Goal: Information Seeking & Learning: Check status

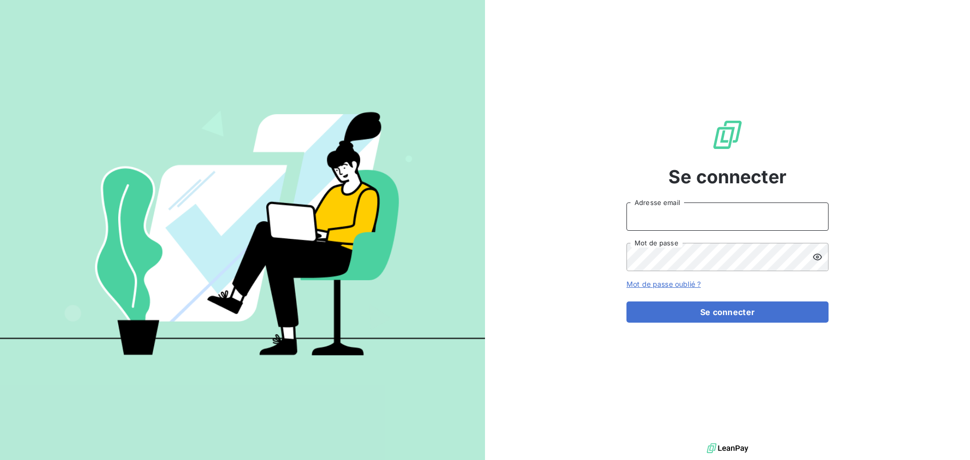
click at [725, 223] on input "Adresse email" at bounding box center [727, 217] width 202 height 28
type input "[EMAIL_ADDRESS][DOMAIN_NAME]"
click at [698, 218] on input "[EMAIL_ADDRESS][DOMAIN_NAME]" at bounding box center [727, 217] width 202 height 28
click at [764, 213] on input "Adresse email" at bounding box center [727, 217] width 202 height 28
type input "[EMAIL_ADDRESS][DOMAIN_NAME]"
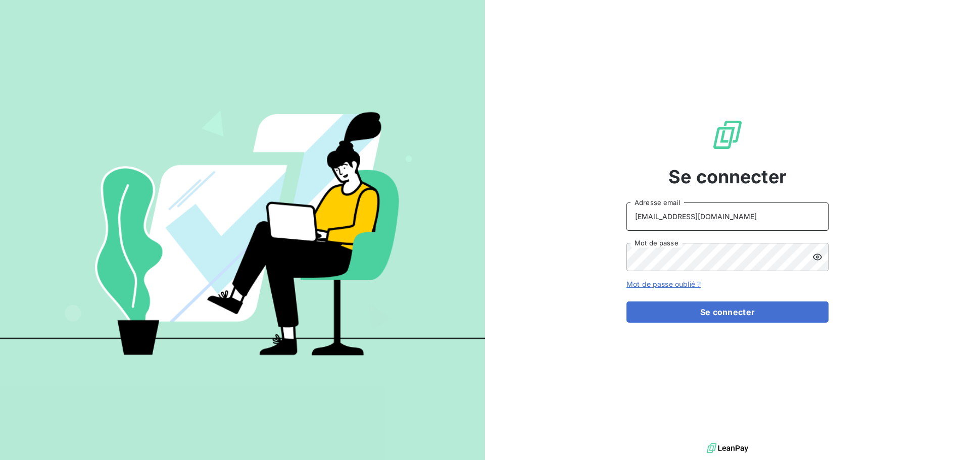
click at [719, 211] on input "[EMAIL_ADDRESS][DOMAIN_NAME]" at bounding box center [727, 217] width 202 height 28
click at [0, 460] on div at bounding box center [0, 460] width 0 height 0
click at [715, 310] on button "Se connecter" at bounding box center [727, 312] width 202 height 21
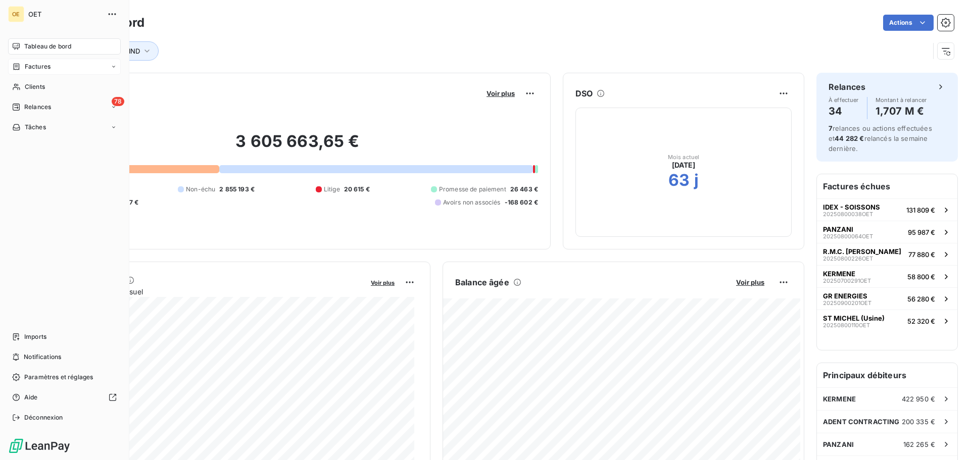
click at [32, 66] on span "Factures" at bounding box center [38, 66] width 26 height 9
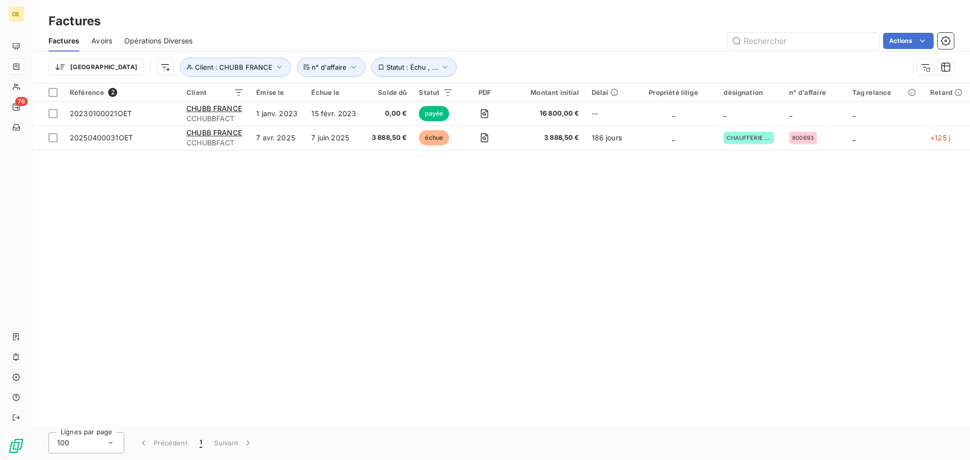
click at [291, 204] on div "Référence 2 Client Émise le Échue le Solde dû Statut PDF Montant initial Délai …" at bounding box center [501, 254] width 938 height 343
click at [223, 215] on div "Référence 2 Client Émise le Échue le Solde dû Statut PDF Montant initial Délai …" at bounding box center [501, 254] width 938 height 343
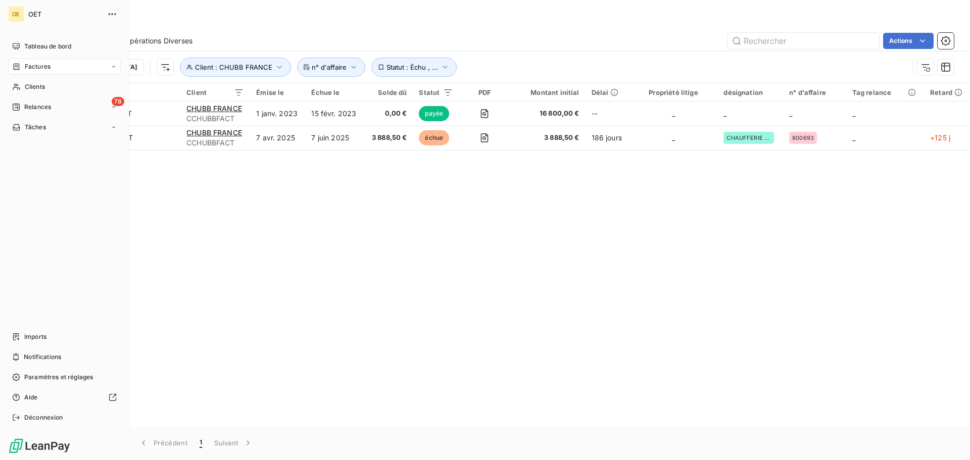
click at [32, 64] on span "Factures" at bounding box center [38, 66] width 26 height 9
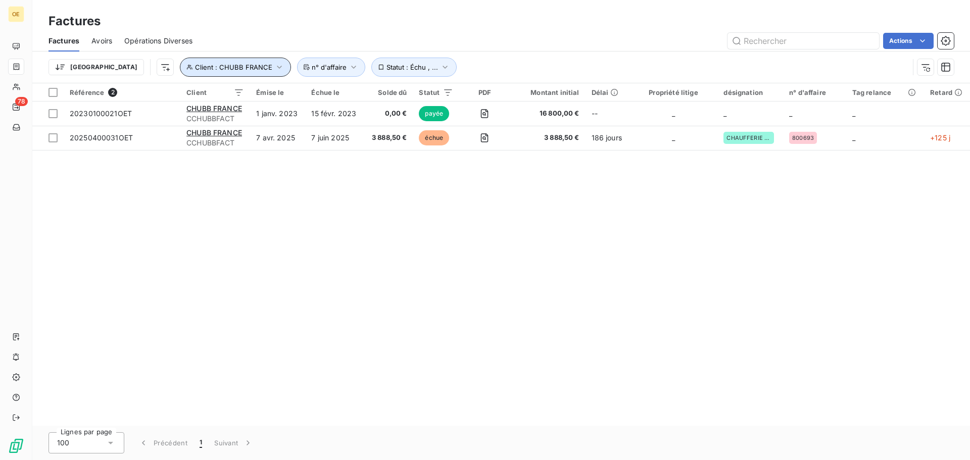
click at [277, 67] on icon "button" at bounding box center [279, 67] width 5 height 3
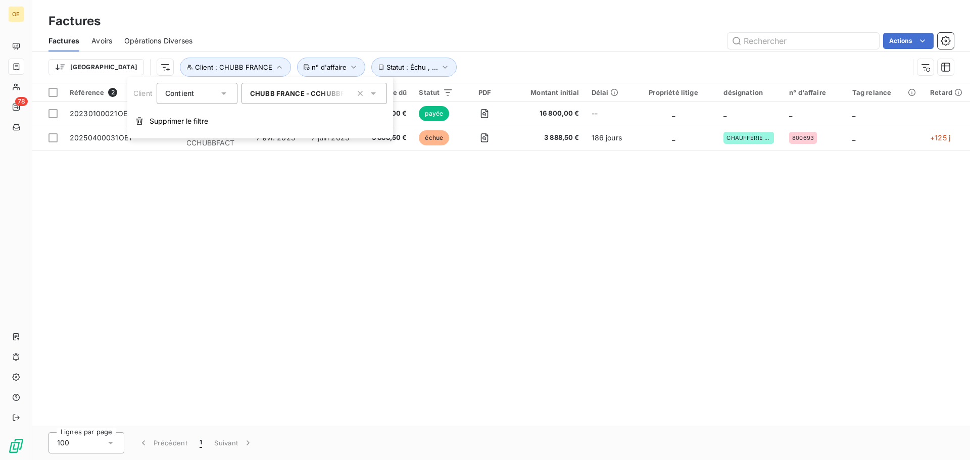
click at [375, 95] on icon at bounding box center [373, 93] width 10 height 10
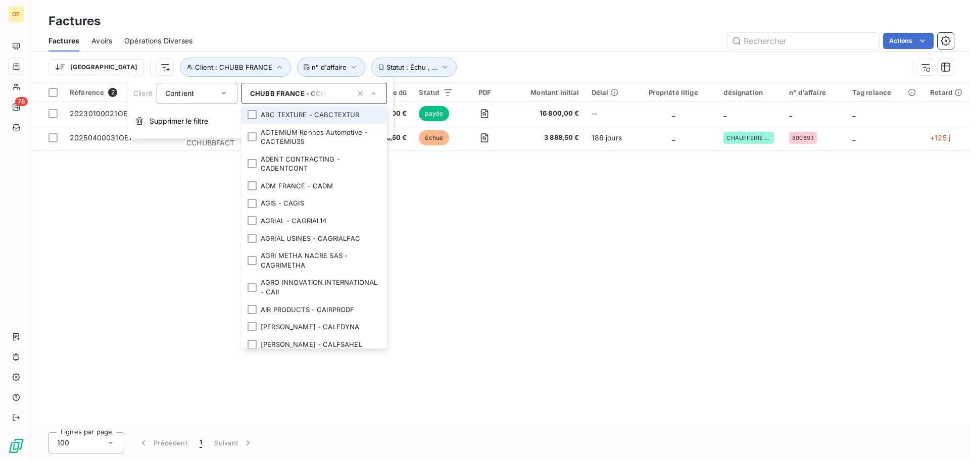
click at [361, 92] on icon "button" at bounding box center [360, 93] width 10 height 10
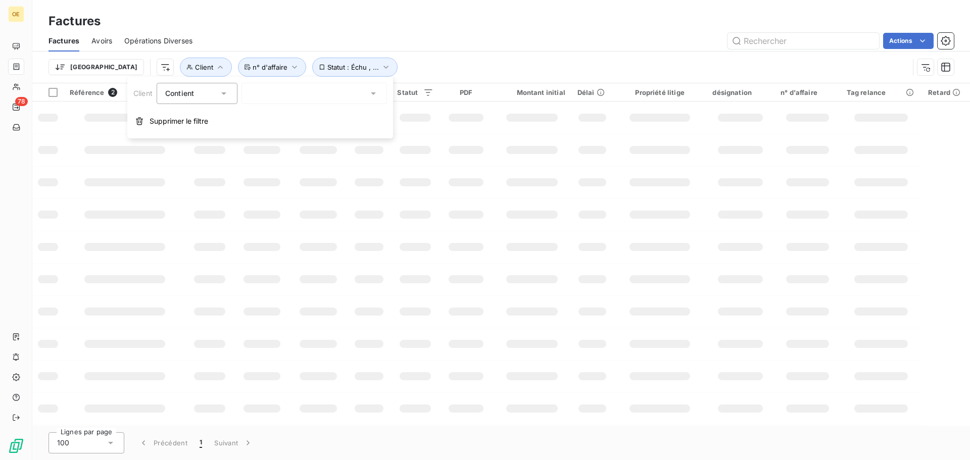
click at [278, 94] on div at bounding box center [313, 93] width 145 height 21
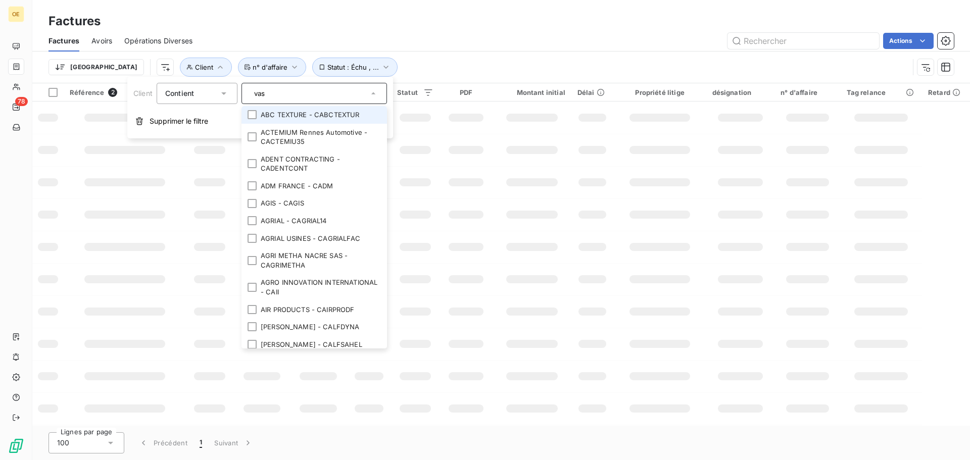
click at [291, 94] on input "vas" at bounding box center [309, 93] width 118 height 9
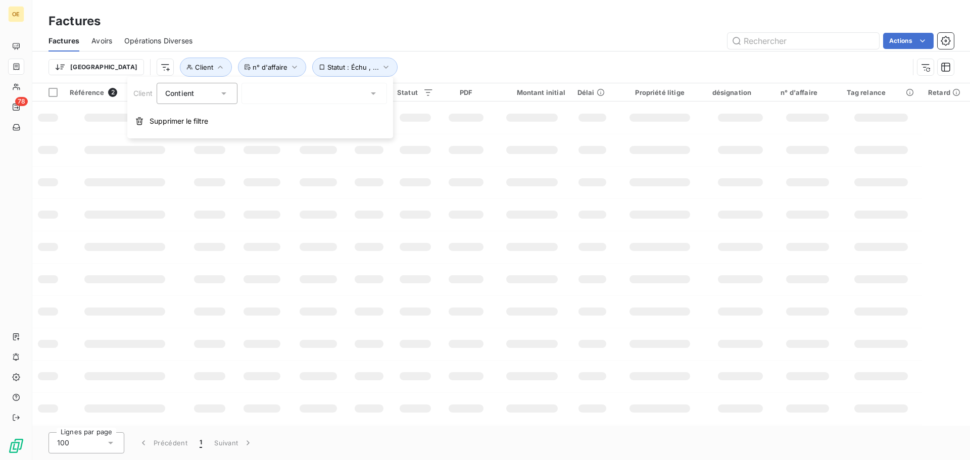
click at [291, 94] on div "vas" at bounding box center [313, 93] width 145 height 21
type input "vas"
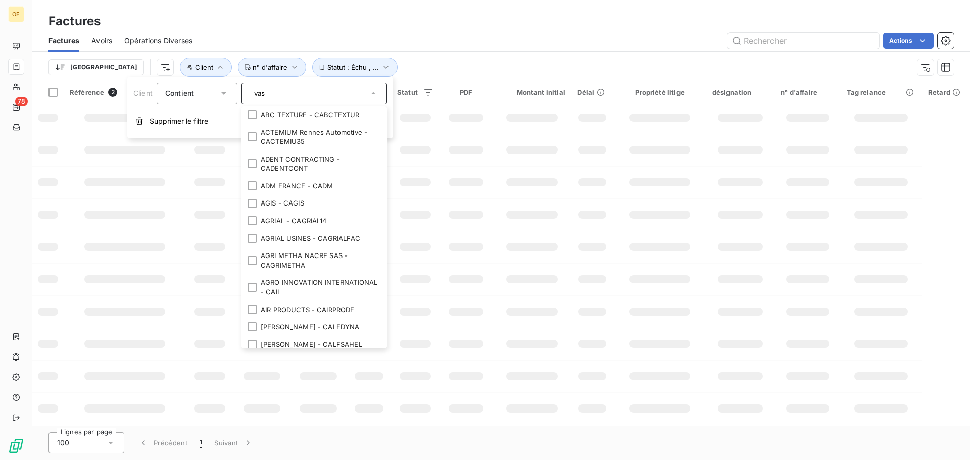
click at [406, 69] on div "Trier Client Statut : Échu , ... n° d'affaire" at bounding box center [478, 67] width 860 height 19
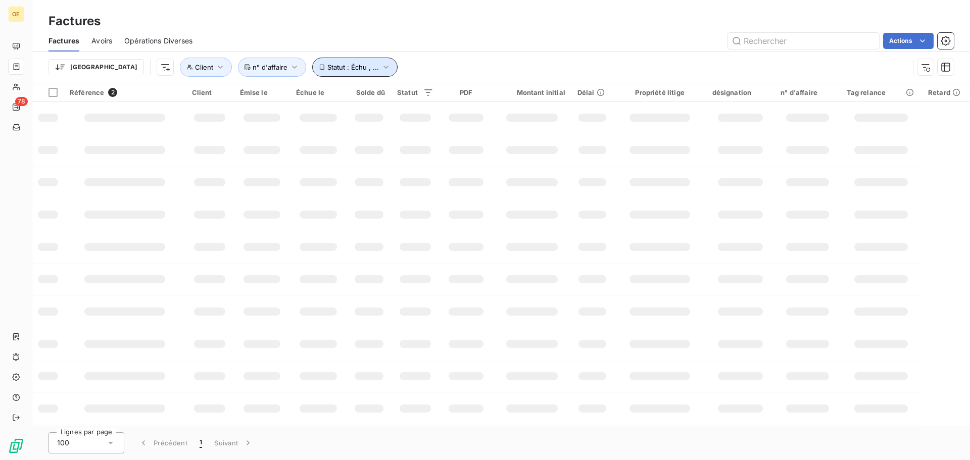
click at [383, 67] on icon "button" at bounding box center [385, 67] width 5 height 3
click at [253, 64] on span "n° d'affaire" at bounding box center [270, 67] width 35 height 8
click at [327, 67] on span "Statut : Échu , ..." at bounding box center [353, 67] width 52 height 8
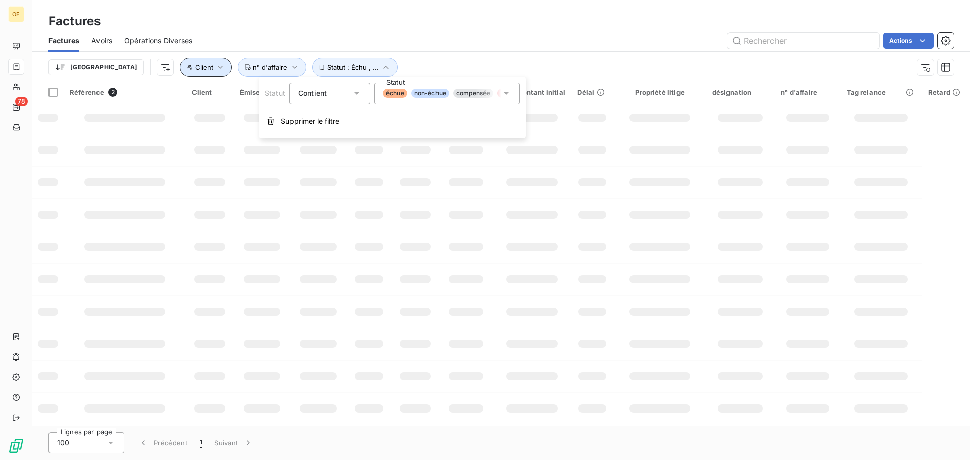
click at [195, 67] on span "Client" at bounding box center [204, 67] width 18 height 8
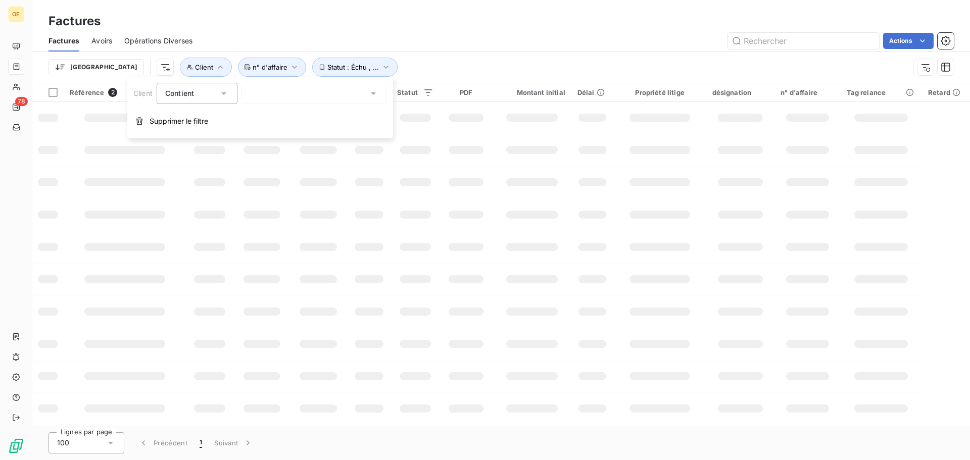
click at [287, 96] on div at bounding box center [313, 93] width 145 height 21
type input "vas"
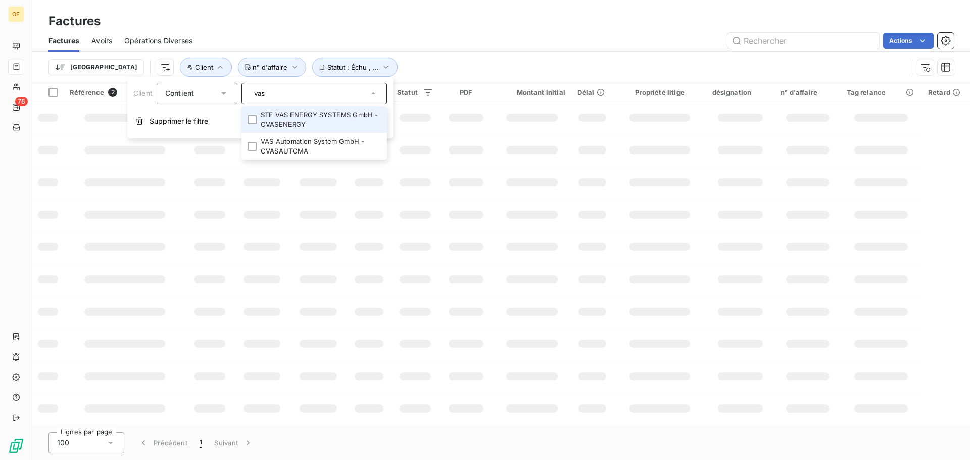
click at [294, 123] on li "STE VAS ENERGY SYSTEMS GmbH - CVASENERGY" at bounding box center [313, 119] width 145 height 27
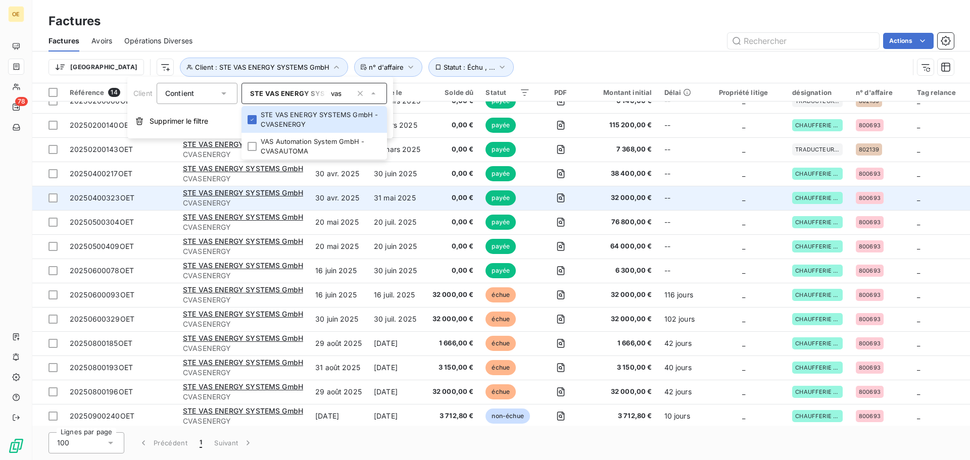
scroll to position [20, 0]
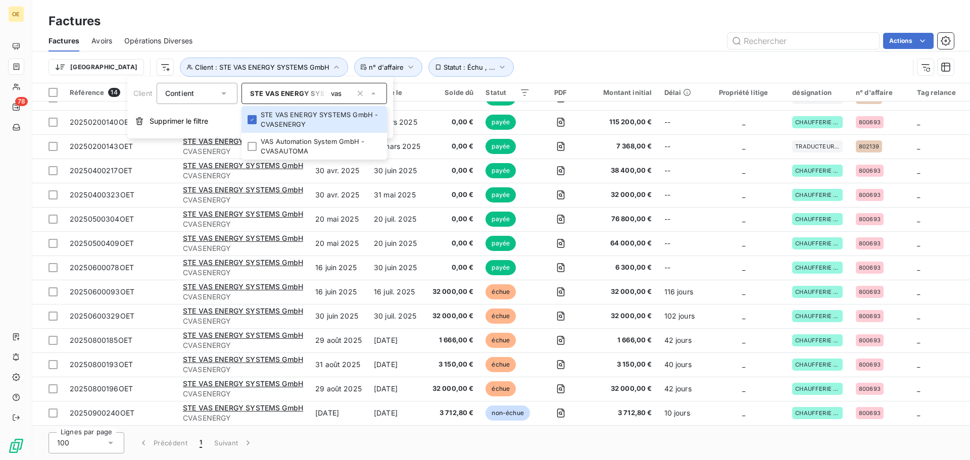
click at [558, 39] on div "Actions" at bounding box center [579, 41] width 749 height 16
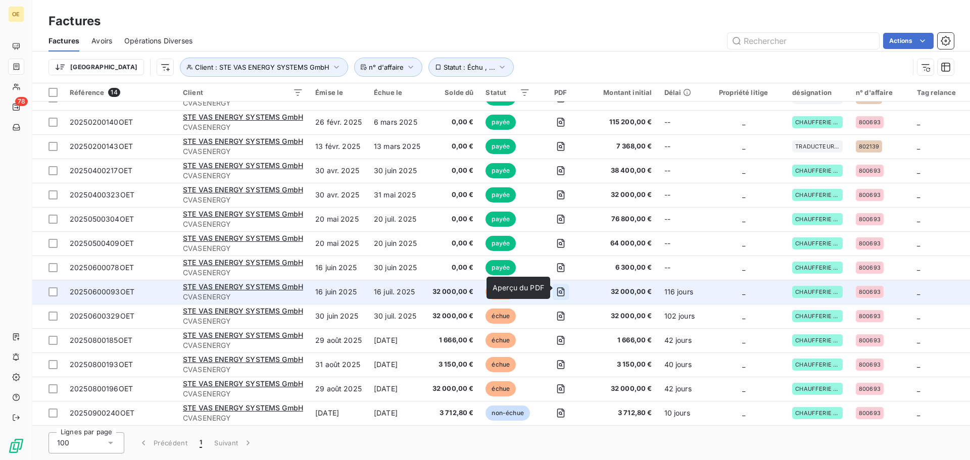
click at [562, 290] on icon "button" at bounding box center [561, 292] width 4 height 4
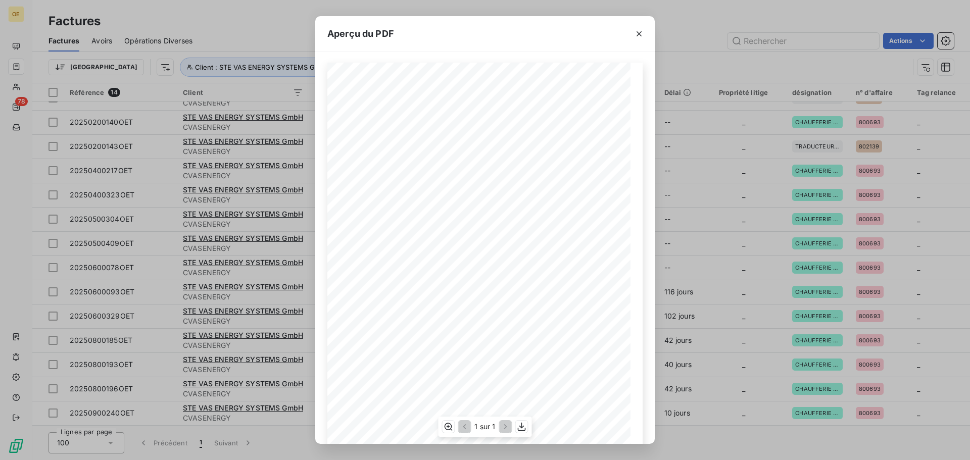
scroll to position [0, 0]
click at [640, 35] on icon "button" at bounding box center [639, 33] width 5 height 5
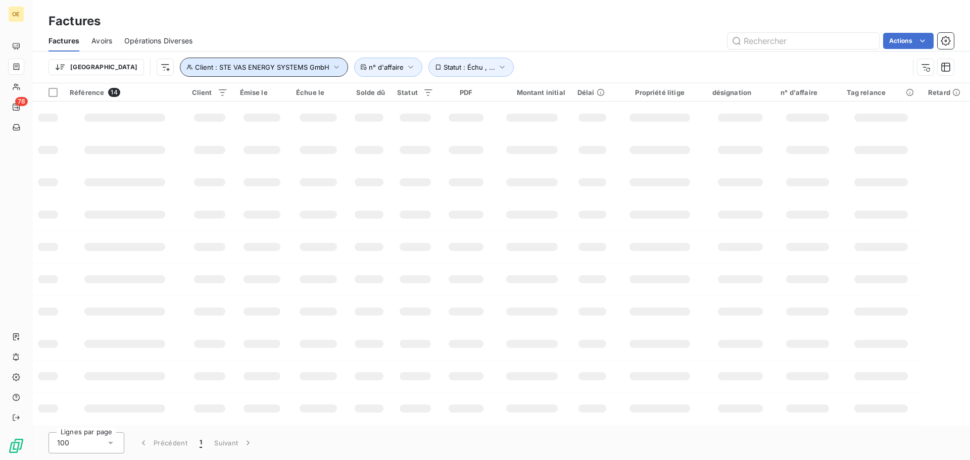
click at [254, 68] on span "Client : STE VAS ENERGY SYSTEMS GmbH" at bounding box center [262, 67] width 134 height 8
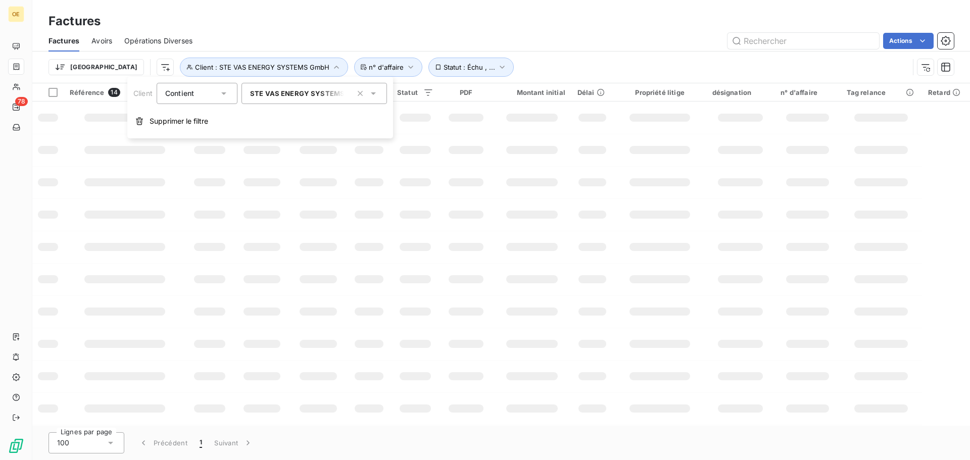
click at [276, 90] on span "STE VAS ENERGY SYSTEMS GmbH - CVASENERGY" at bounding box center [335, 93] width 171 height 8
type input "vas"
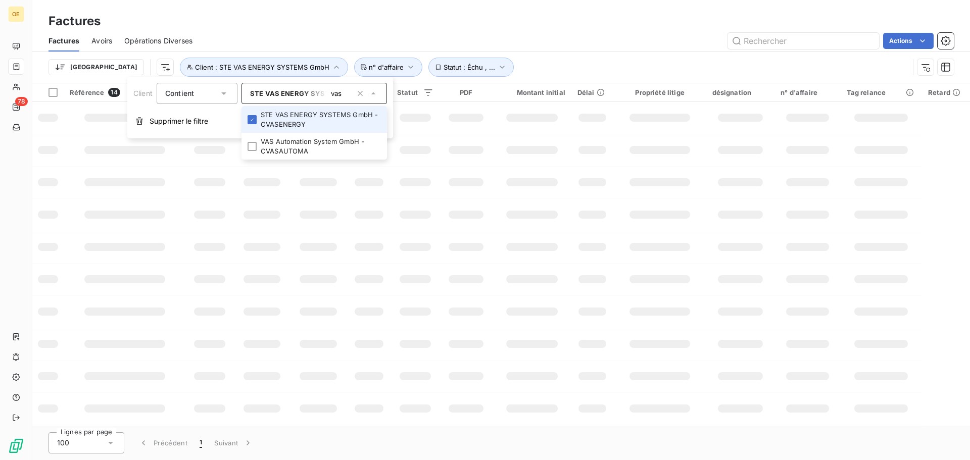
click at [282, 116] on li "STE VAS ENERGY SYSTEMS GmbH - CVASENERGY" at bounding box center [313, 119] width 145 height 27
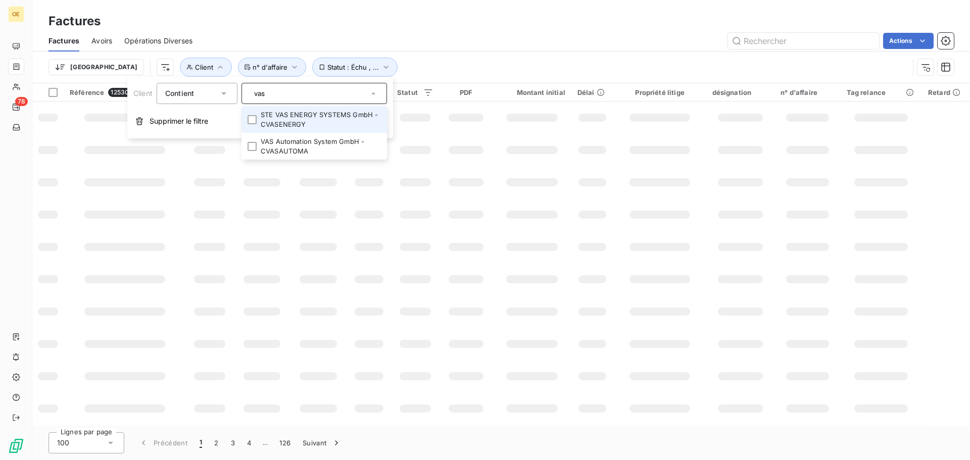
click at [281, 116] on li "STE VAS ENERGY SYSTEMS GmbH - CVASENERGY" at bounding box center [313, 119] width 145 height 27
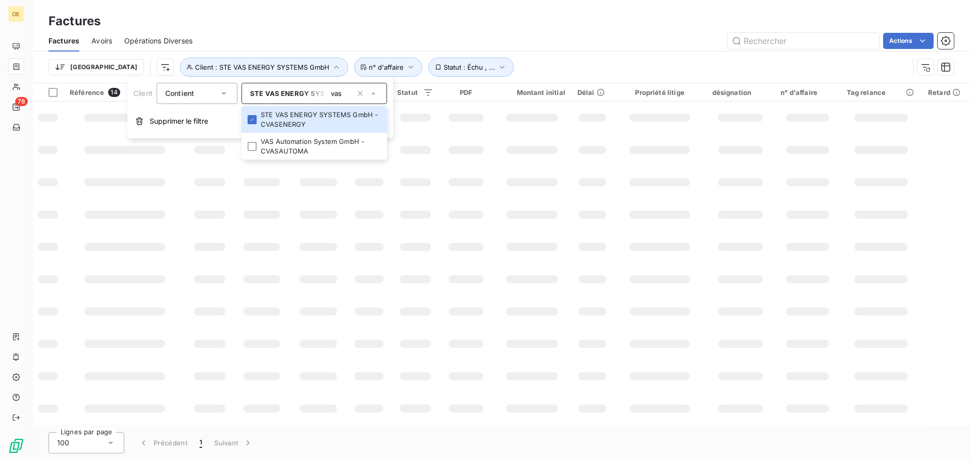
click at [521, 45] on div "Actions" at bounding box center [579, 41] width 749 height 16
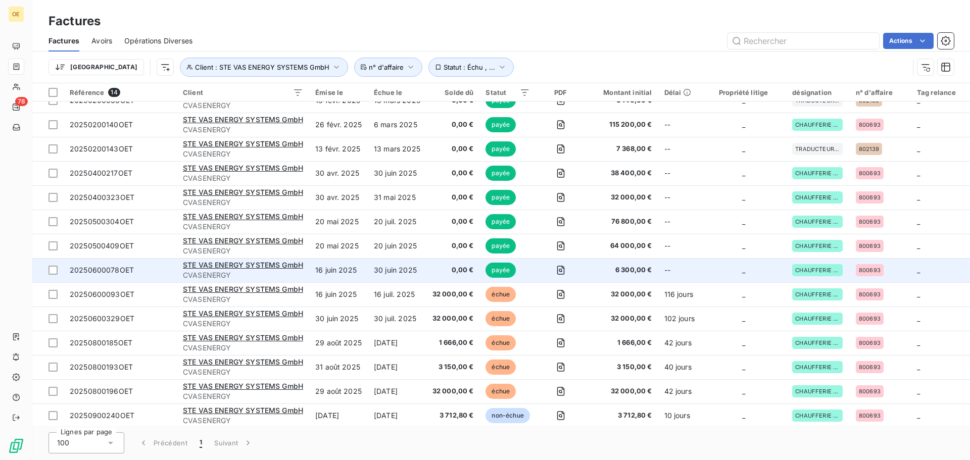
scroll to position [20, 0]
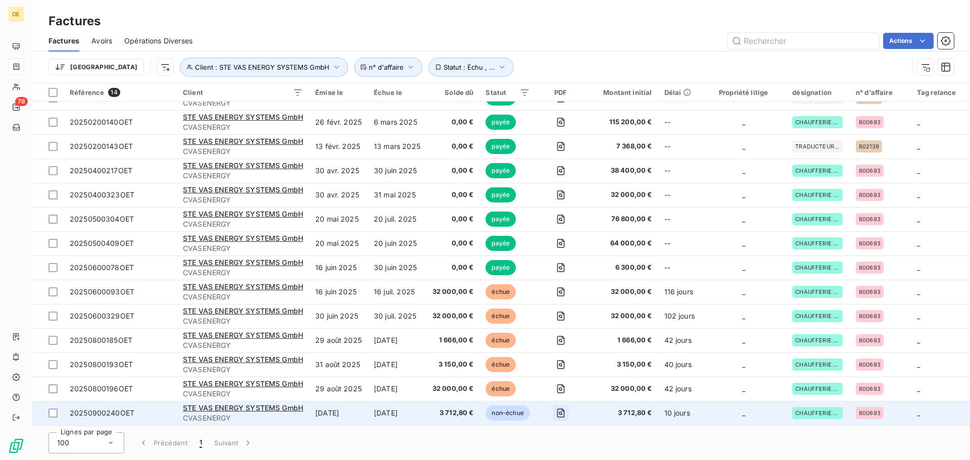
click at [561, 410] on icon "button" at bounding box center [561, 413] width 10 height 10
click at [562, 411] on icon "button" at bounding box center [561, 413] width 10 height 10
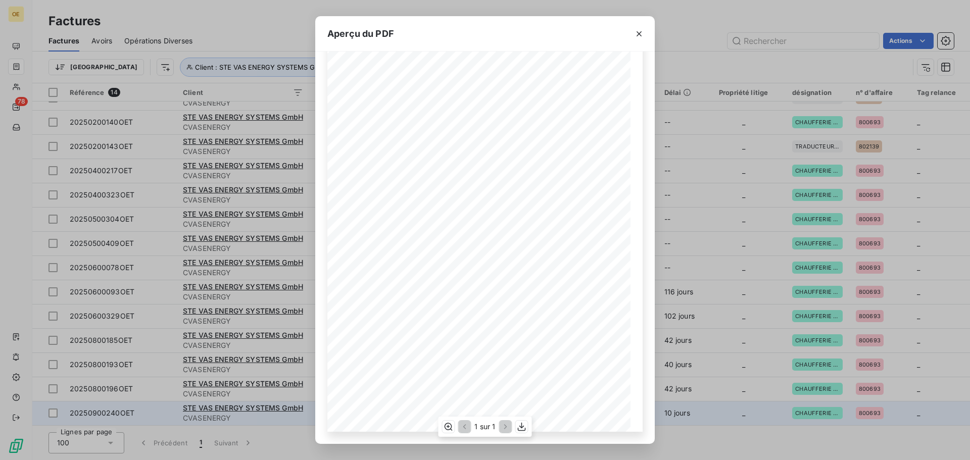
scroll to position [0, 0]
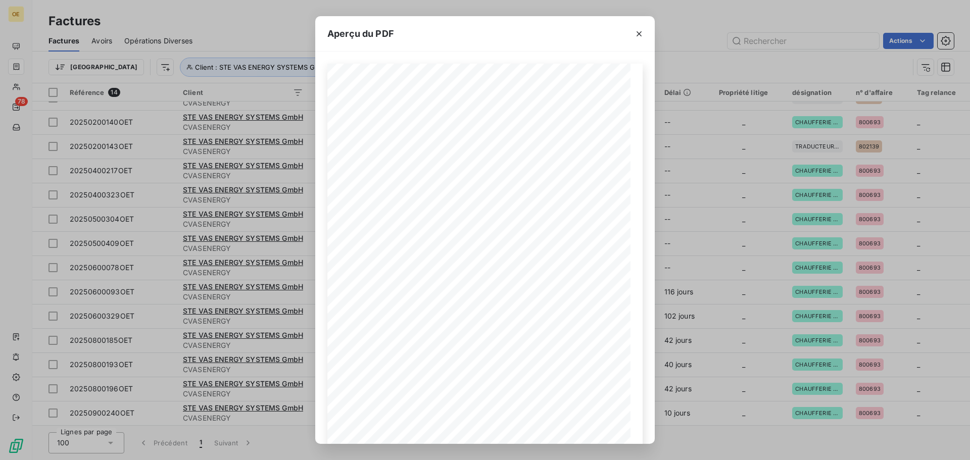
drag, startPoint x: 637, startPoint y: 37, endPoint x: 631, endPoint y: 61, distance: 24.4
click at [637, 36] on icon "button" at bounding box center [639, 34] width 10 height 10
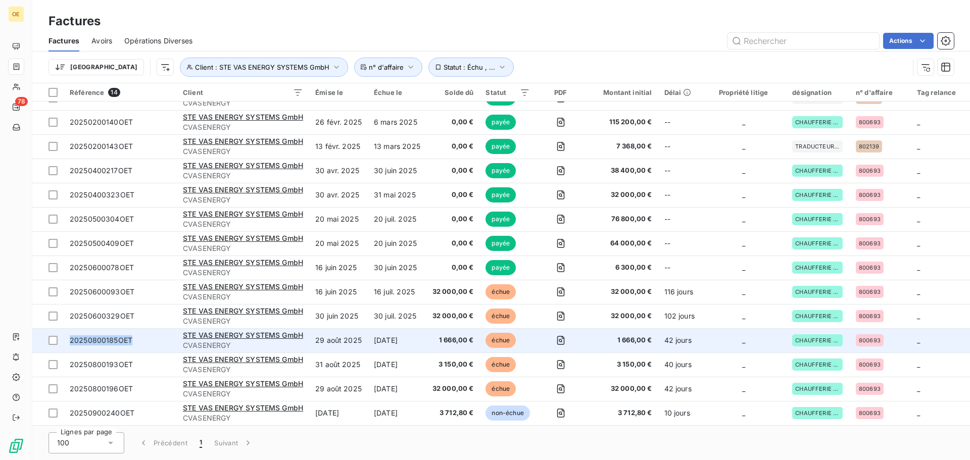
drag, startPoint x: 139, startPoint y: 337, endPoint x: 67, endPoint y: 341, distance: 72.4
click at [67, 341] on td "20250800185OET" at bounding box center [120, 340] width 113 height 24
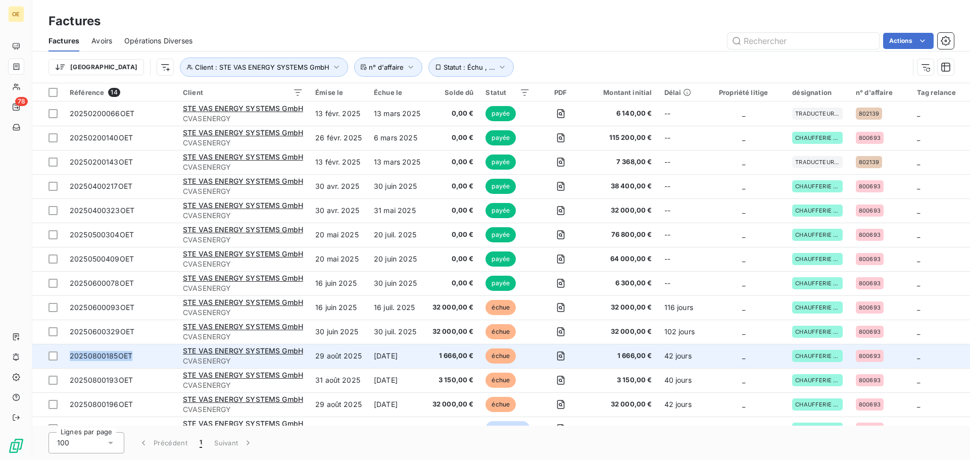
drag, startPoint x: 152, startPoint y: 352, endPoint x: 71, endPoint y: 363, distance: 81.5
click at [71, 363] on td "20250800185OET" at bounding box center [120, 356] width 113 height 24
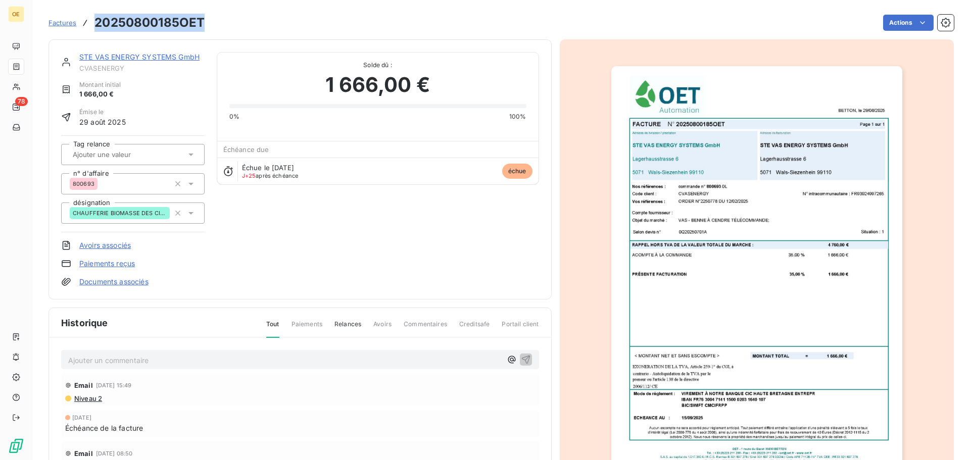
drag, startPoint x: 207, startPoint y: 21, endPoint x: 86, endPoint y: 21, distance: 121.2
click at [86, 21] on div "Factures 20250800185OET Actions" at bounding box center [500, 22] width 905 height 21
copy h3 "20250800185OET"
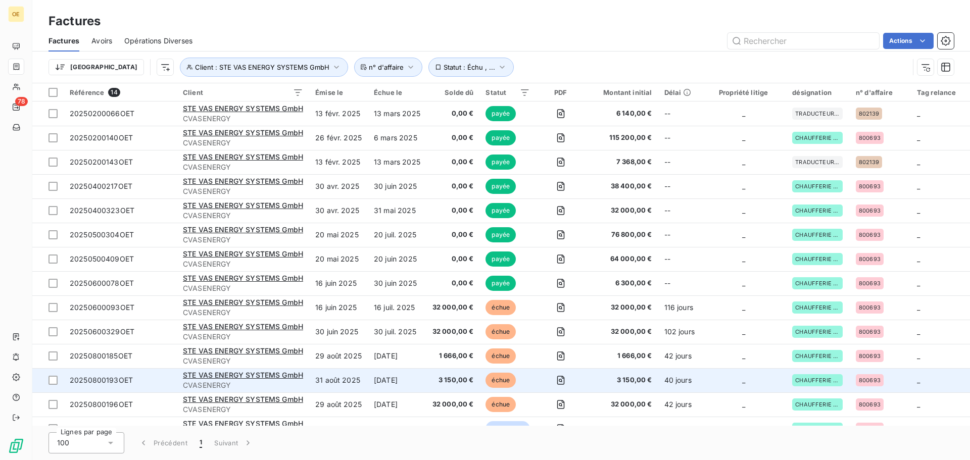
scroll to position [20, 0]
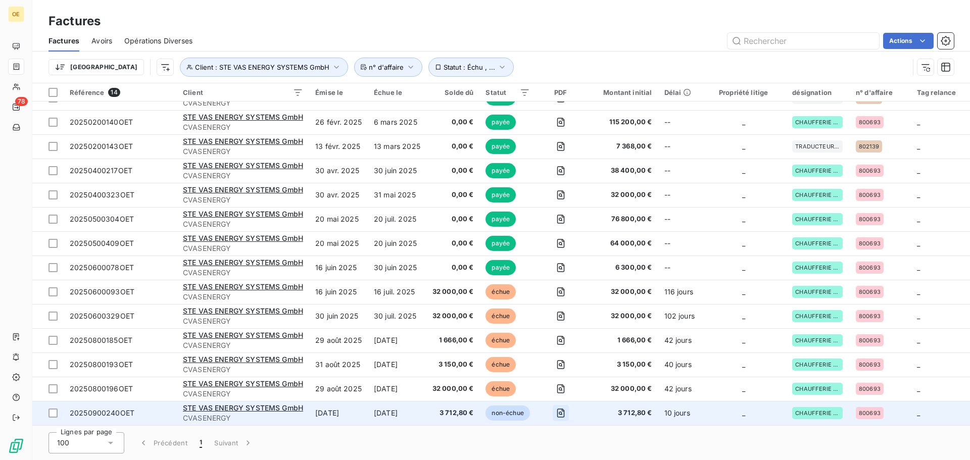
click at [564, 411] on icon "button" at bounding box center [561, 413] width 10 height 10
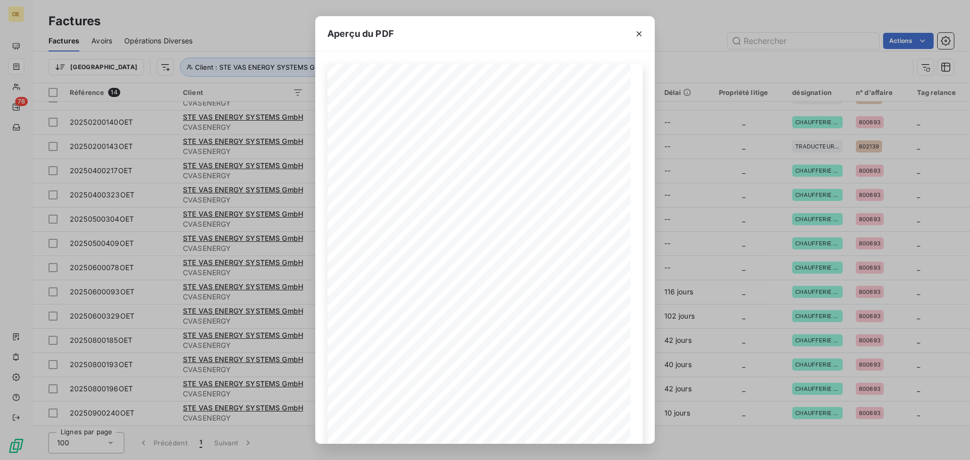
click at [637, 34] on icon "button" at bounding box center [639, 34] width 10 height 10
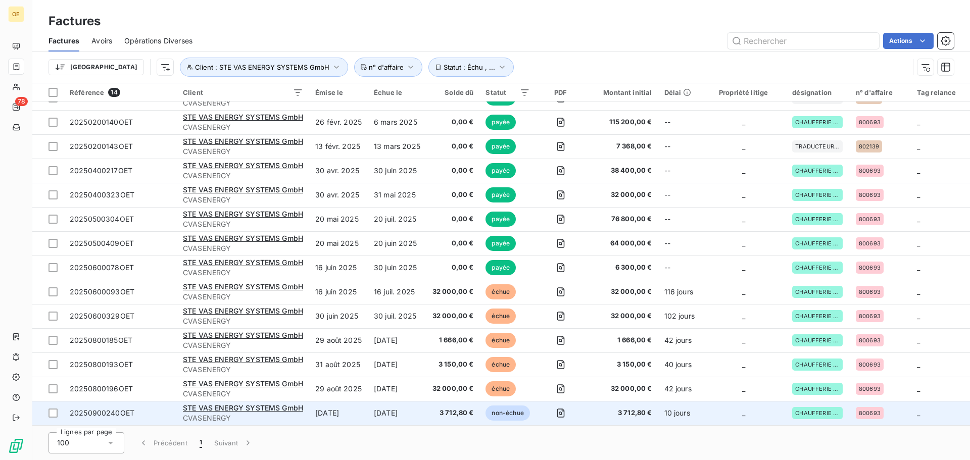
click at [124, 410] on span "20250900240OET" at bounding box center [102, 413] width 65 height 9
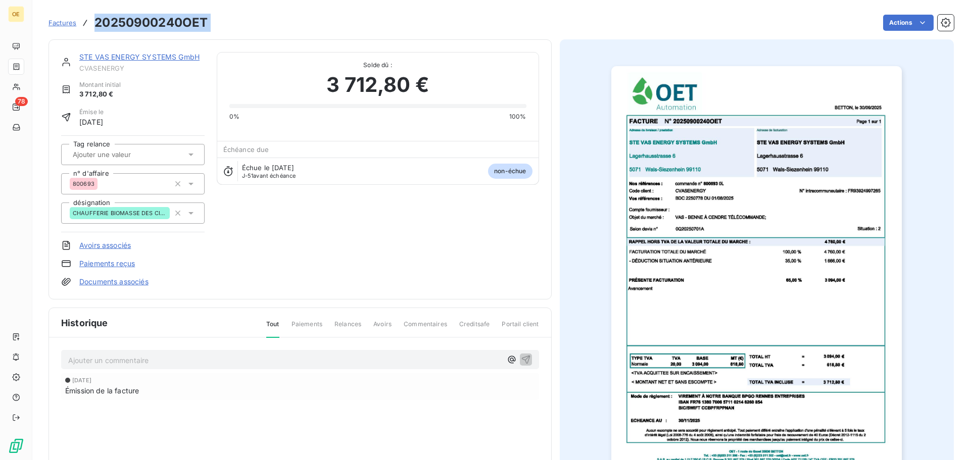
drag, startPoint x: 210, startPoint y: 24, endPoint x: 93, endPoint y: 27, distance: 116.7
click at [91, 25] on div "Factures 20250900240OET Actions" at bounding box center [500, 22] width 905 height 21
copy section "20250900240OET Actions"
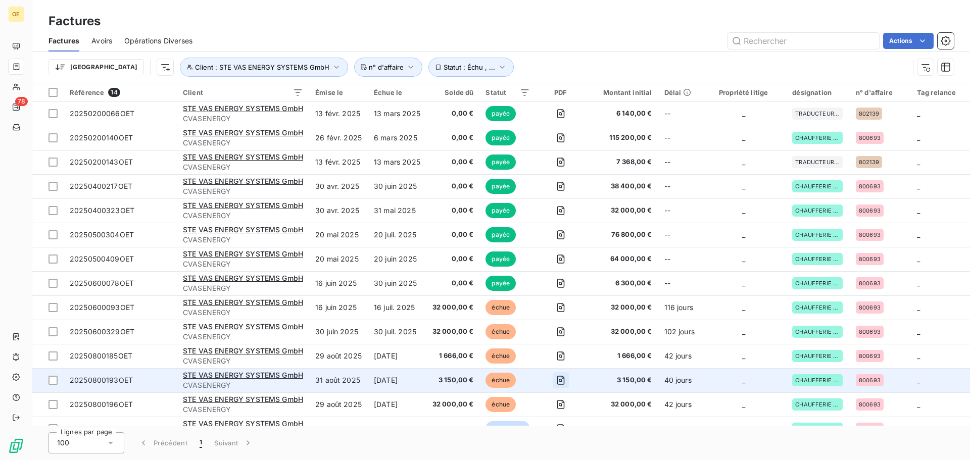
click at [563, 379] on icon "button" at bounding box center [561, 380] width 10 height 10
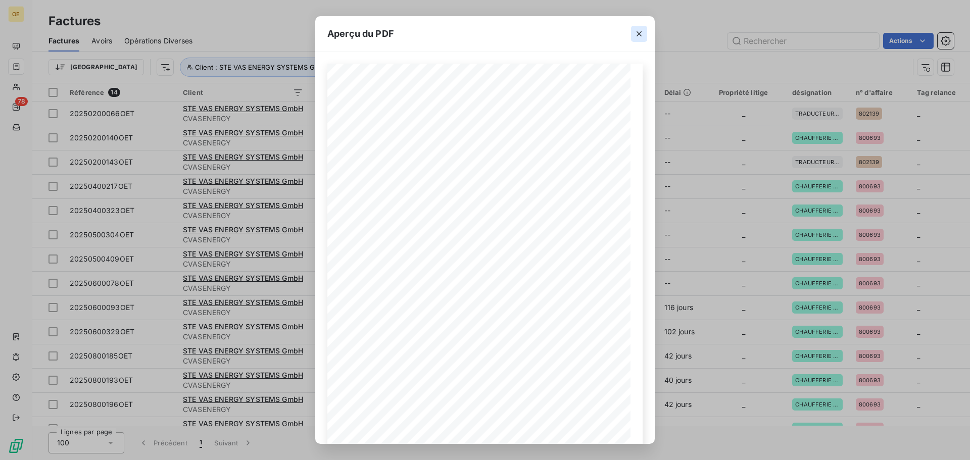
click at [639, 33] on icon "button" at bounding box center [639, 33] width 5 height 5
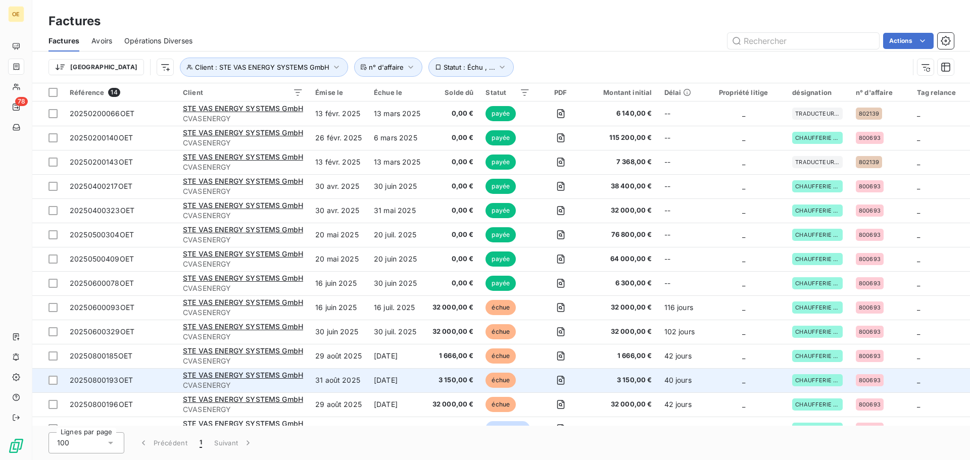
click at [115, 377] on span "20250800193OET" at bounding box center [101, 380] width 63 height 9
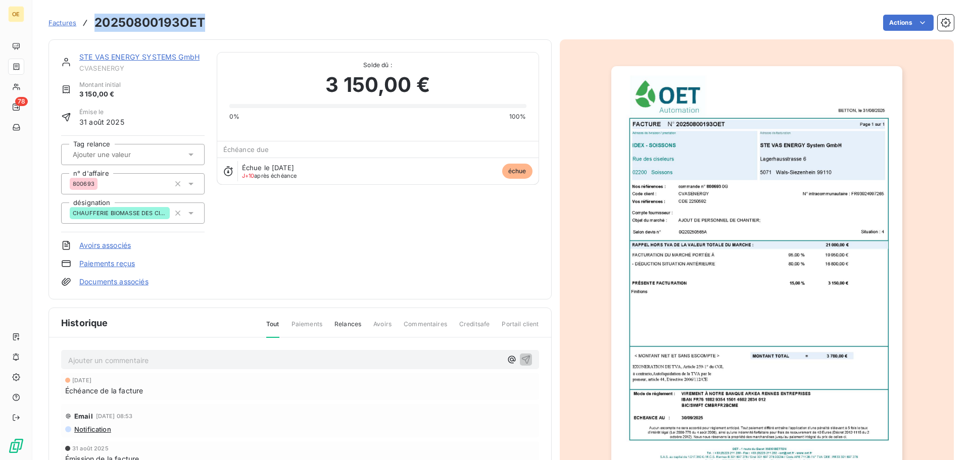
drag, startPoint x: 202, startPoint y: 27, endPoint x: 93, endPoint y: 27, distance: 108.6
click at [93, 27] on div "Factures 20250800193OET" at bounding box center [126, 23] width 157 height 18
copy h3 "20250800193OET"
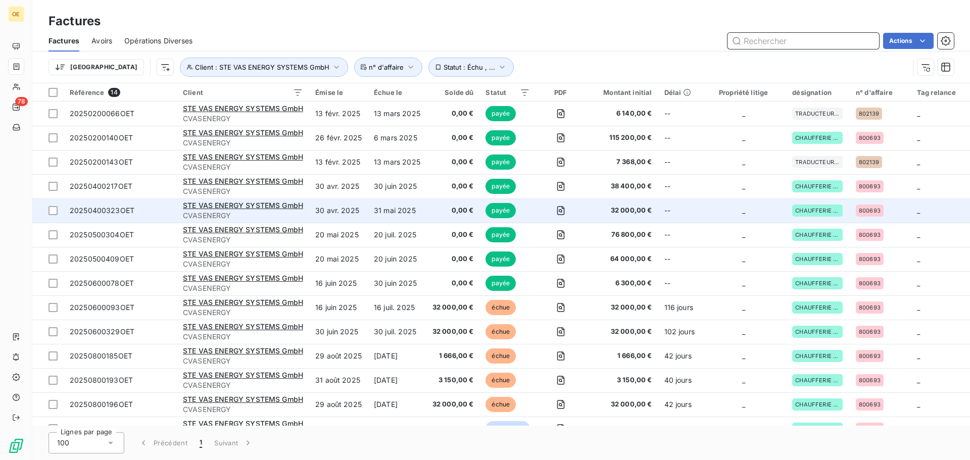
scroll to position [20, 0]
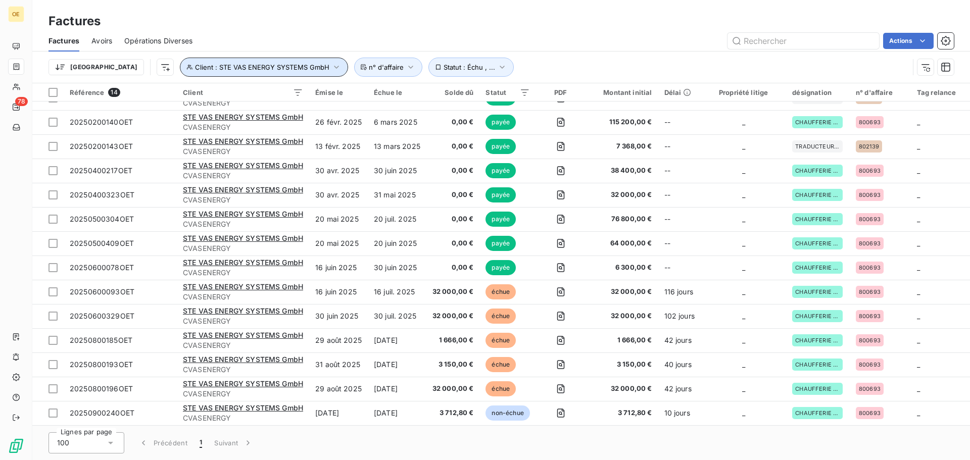
click at [331, 66] on icon "button" at bounding box center [336, 67] width 10 height 10
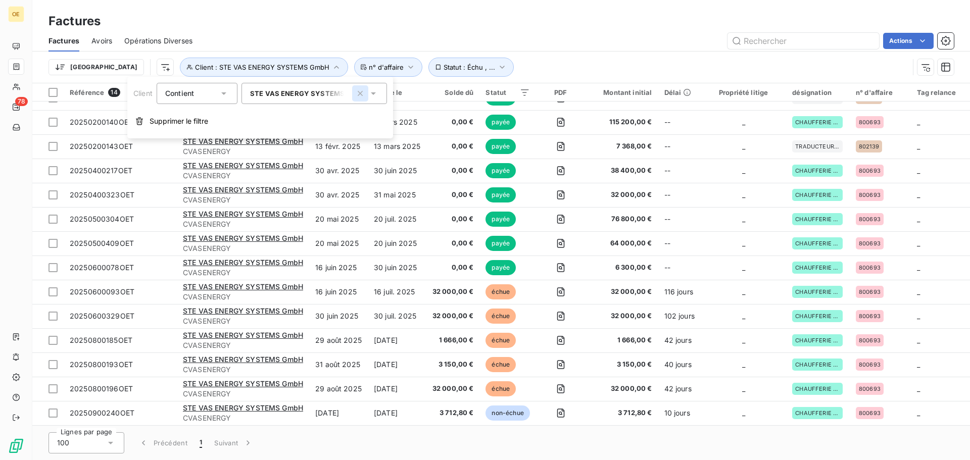
click at [359, 93] on icon "button" at bounding box center [360, 93] width 10 height 10
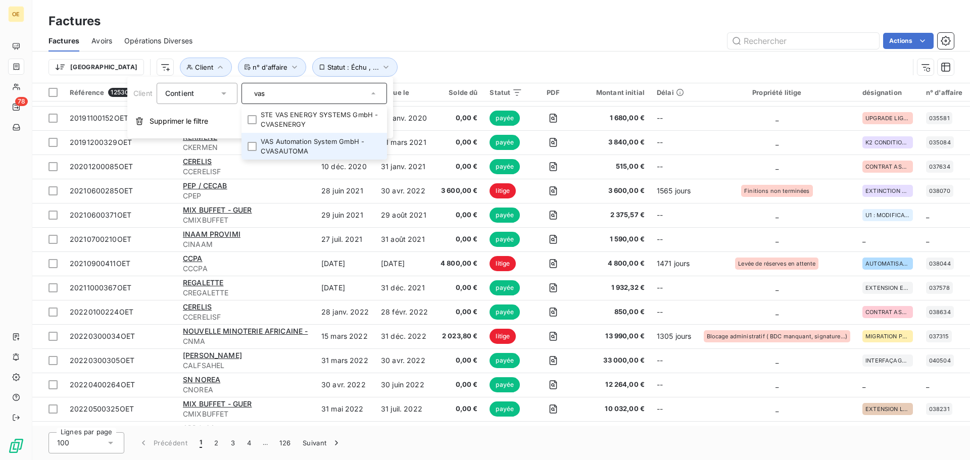
type input "vas"
click at [297, 145] on li "VAS Automation System GmbH - CVASAUTOMA" at bounding box center [313, 146] width 145 height 27
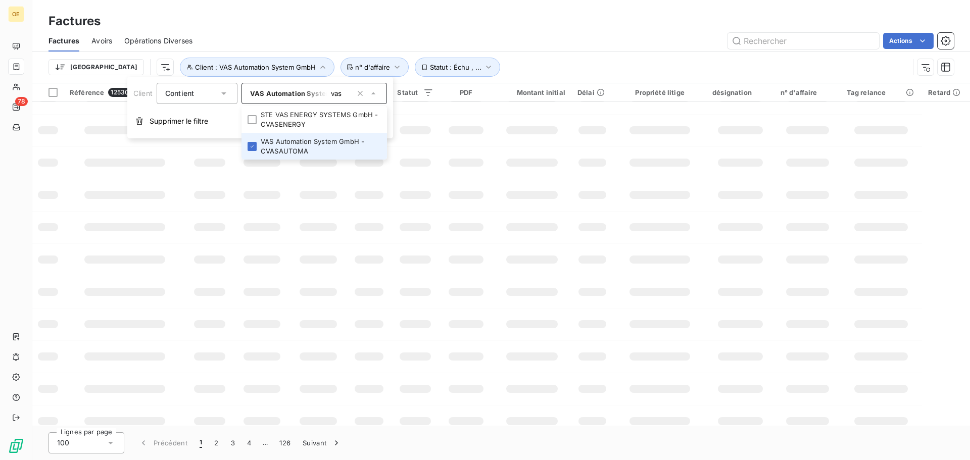
scroll to position [0, 0]
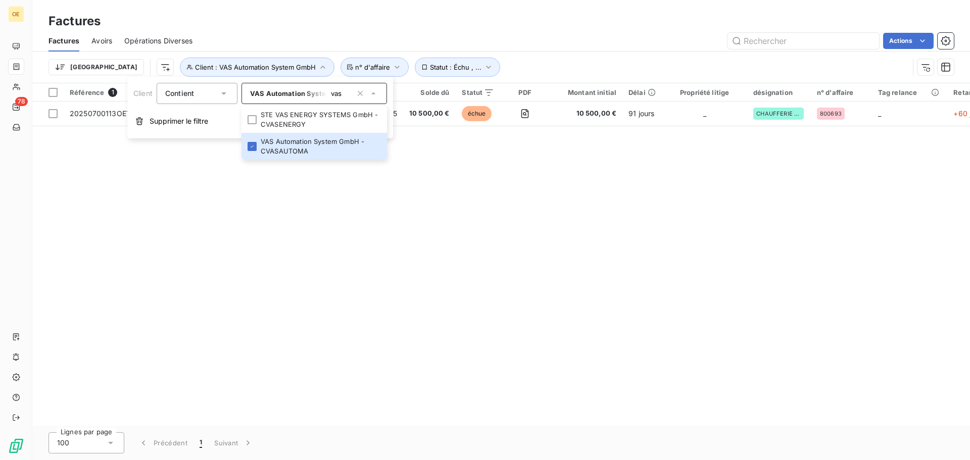
click at [507, 228] on div "Référence 1 Client Émise le Échue le Solde dû Statut PDF Montant initial Délai …" at bounding box center [501, 254] width 938 height 343
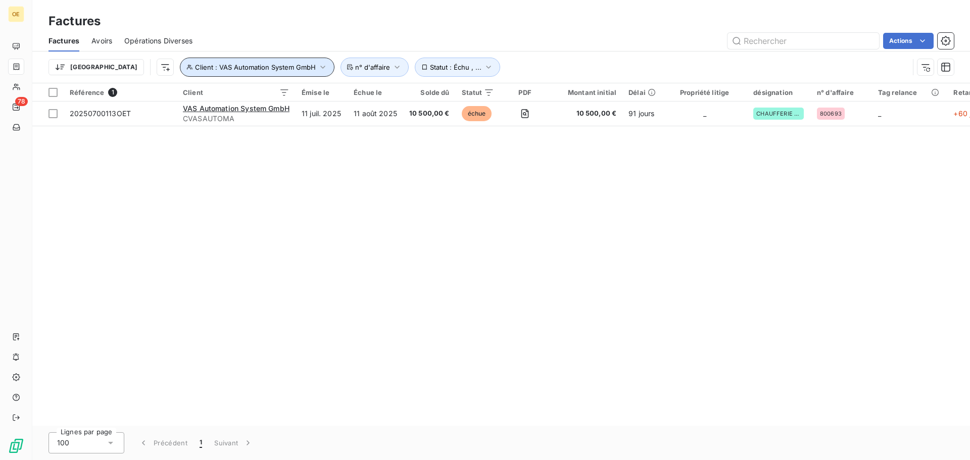
click at [318, 69] on icon "button" at bounding box center [323, 67] width 10 height 10
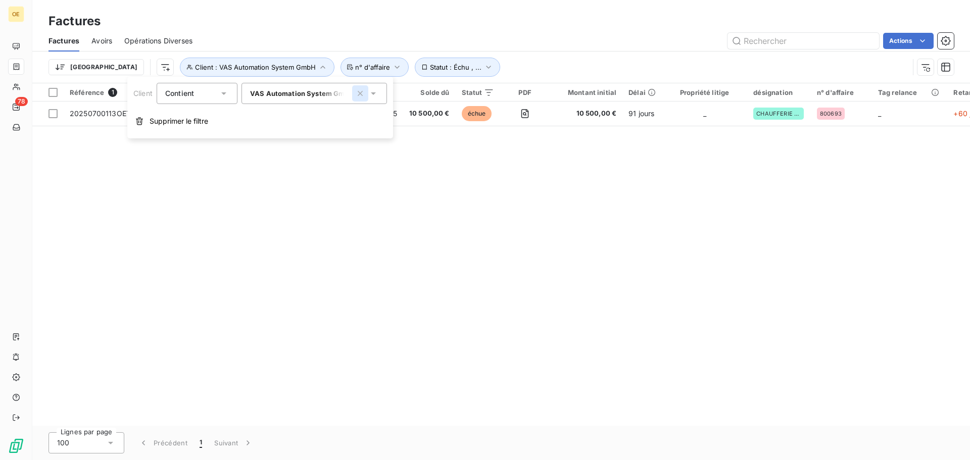
click at [362, 92] on icon "button" at bounding box center [360, 93] width 5 height 5
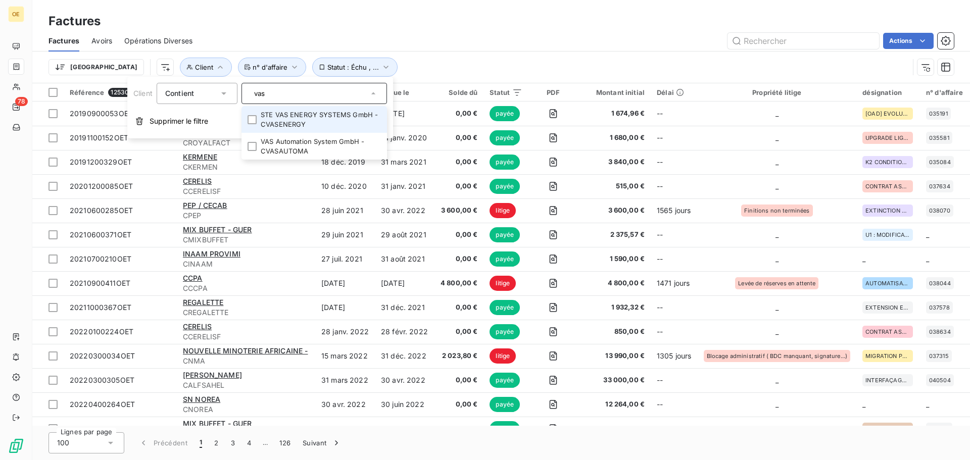
drag, startPoint x: 260, startPoint y: 98, endPoint x: 250, endPoint y: 100, distance: 10.7
click at [250, 100] on div "vas" at bounding box center [313, 93] width 145 height 21
click at [264, 92] on input "vassoiss" at bounding box center [309, 93] width 118 height 9
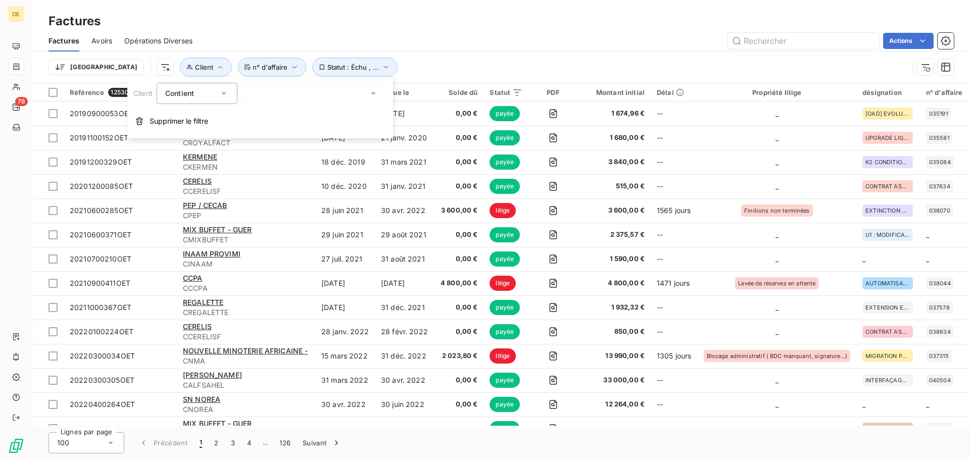
click at [304, 95] on div "vassoiss" at bounding box center [313, 93] width 145 height 21
type input "vassoiss"
drag, startPoint x: 269, startPoint y: 99, endPoint x: 243, endPoint y: 102, distance: 25.9
click at [243, 102] on div "vassoiss" at bounding box center [313, 93] width 145 height 21
click at [254, 97] on input "text" at bounding box center [254, 93] width 8 height 9
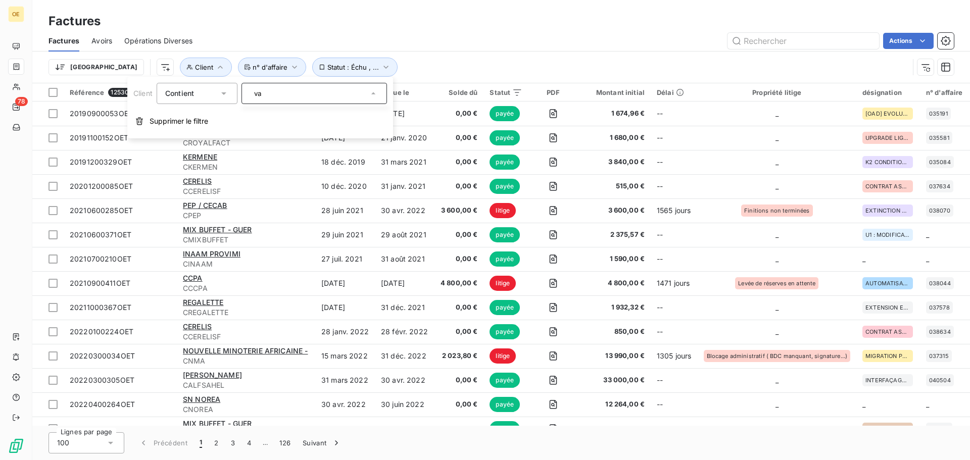
type input "v"
type input "soiss"
click at [274, 115] on li "IDEX - SOISSONS - CIDEXSOISS" at bounding box center [313, 115] width 145 height 18
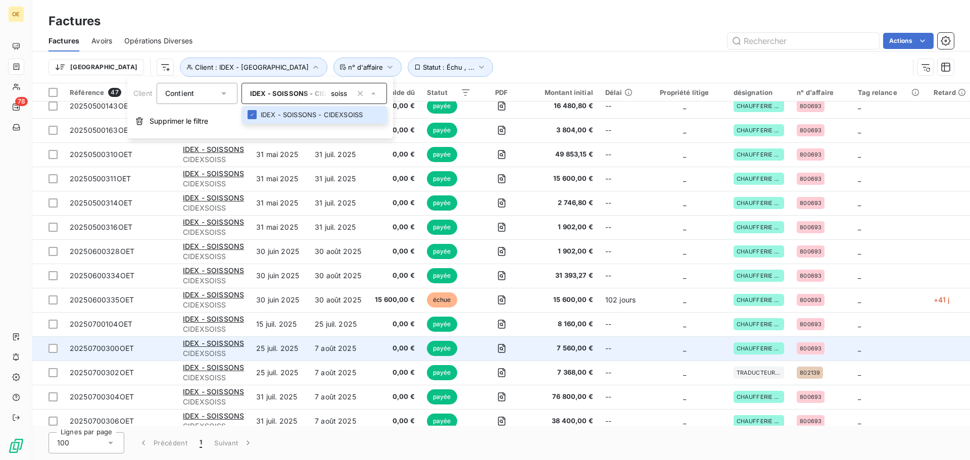
scroll to position [202, 0]
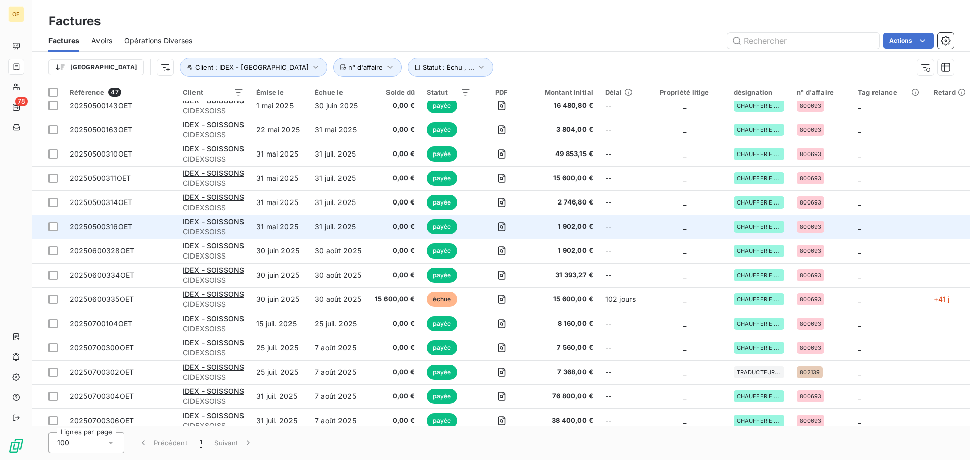
click at [572, 222] on span "1 902,00 €" at bounding box center [562, 227] width 61 height 10
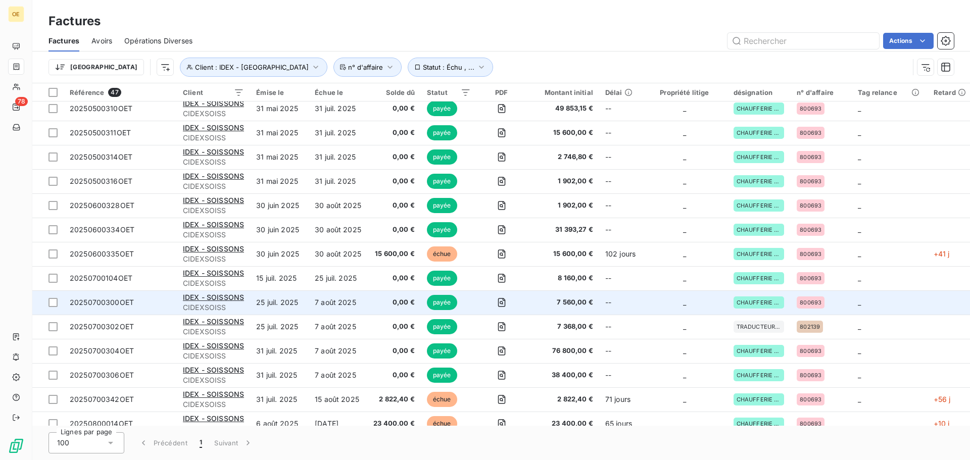
scroll to position [264, 0]
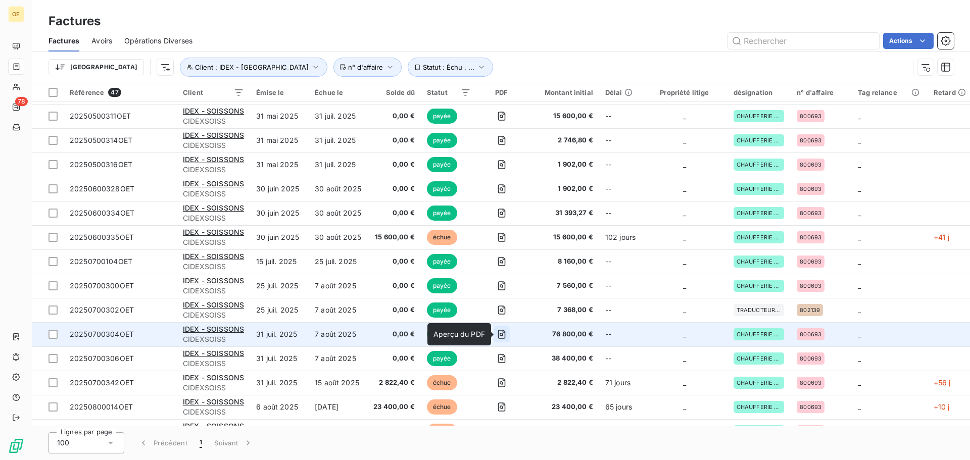
click at [504, 335] on icon "button" at bounding box center [502, 334] width 10 height 10
click at [505, 333] on icon "button" at bounding box center [502, 334] width 10 height 10
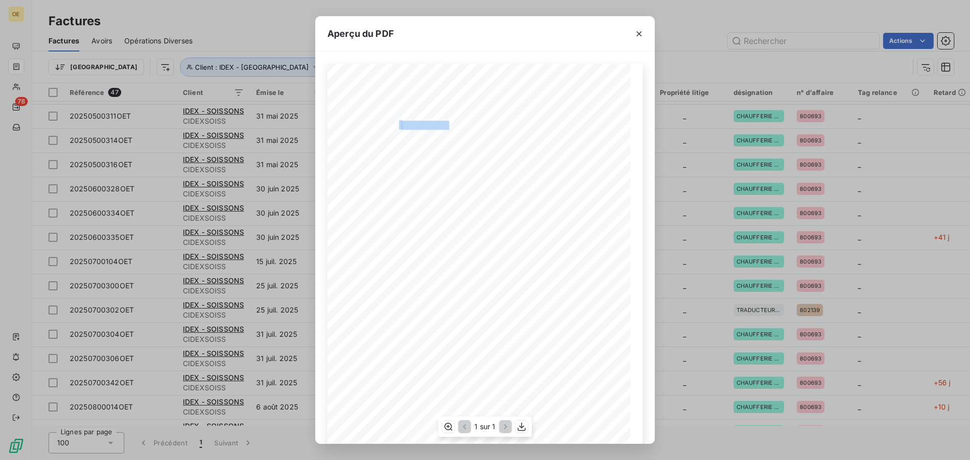
drag, startPoint x: 396, startPoint y: 123, endPoint x: 446, endPoint y: 122, distance: 50.5
click at [446, 122] on div "BETTON, le [DATE] FACTURE N° 20250700304OET Page 1 sur 1 commande n° 800693 0D …" at bounding box center [484, 278] width 303 height 428
copy div "20250700304OE"
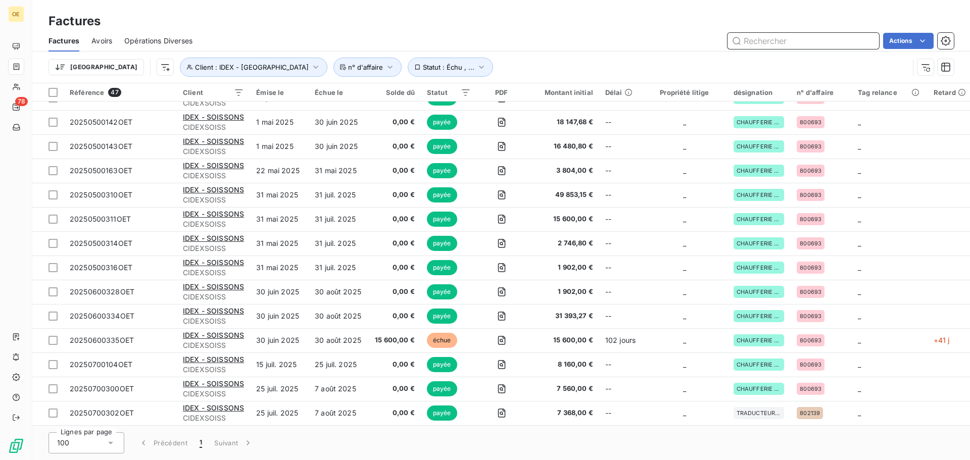
scroll to position [365, 0]
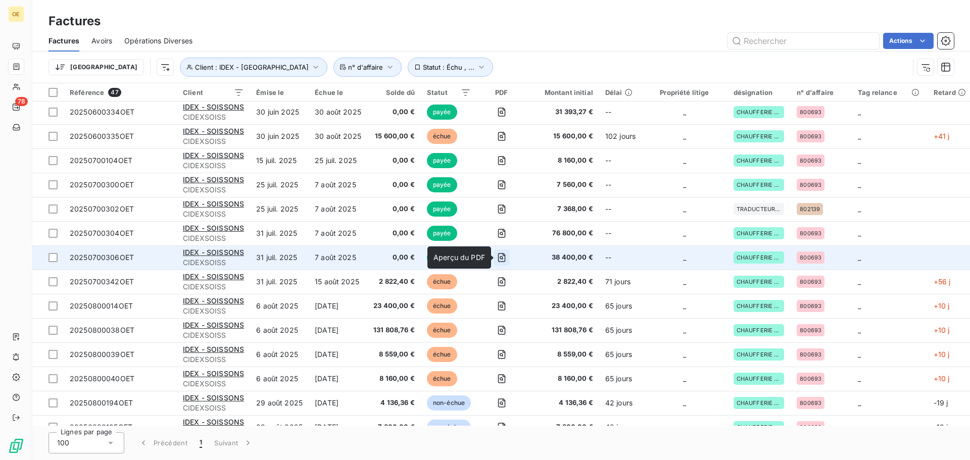
click at [503, 259] on icon "button" at bounding box center [502, 258] width 4 height 4
click at [504, 258] on icon "button" at bounding box center [502, 258] width 10 height 10
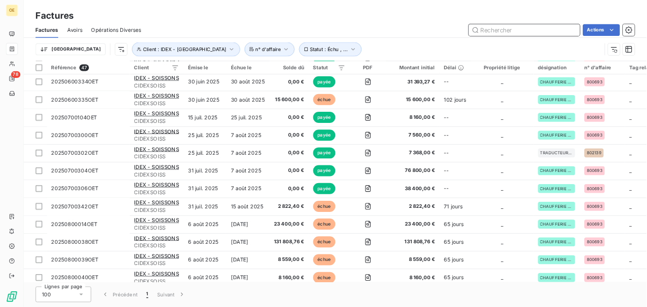
scroll to position [365, 0]
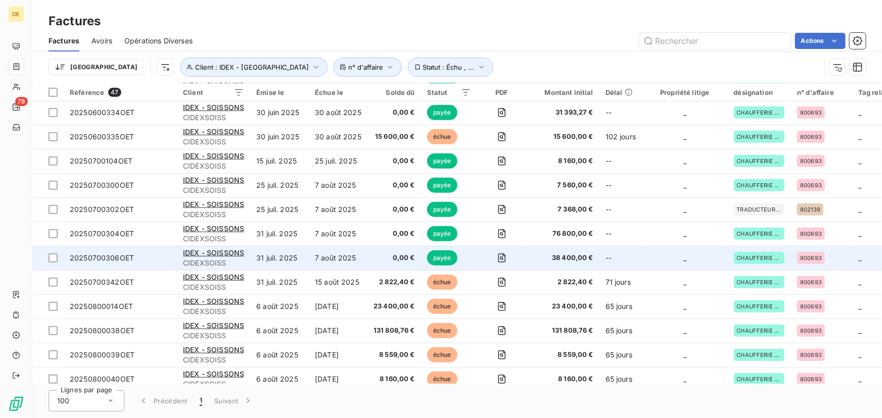
click at [125, 258] on span "20250700306OET" at bounding box center [102, 258] width 64 height 9
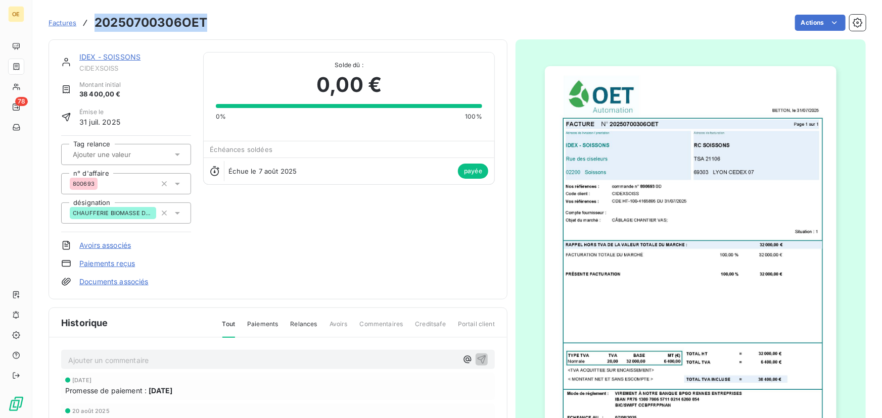
drag, startPoint x: 206, startPoint y: 24, endPoint x: 97, endPoint y: 24, distance: 108.6
click at [97, 24] on h3 "20250700306OET" at bounding box center [150, 23] width 113 height 18
copy h3 "20250700306OET"
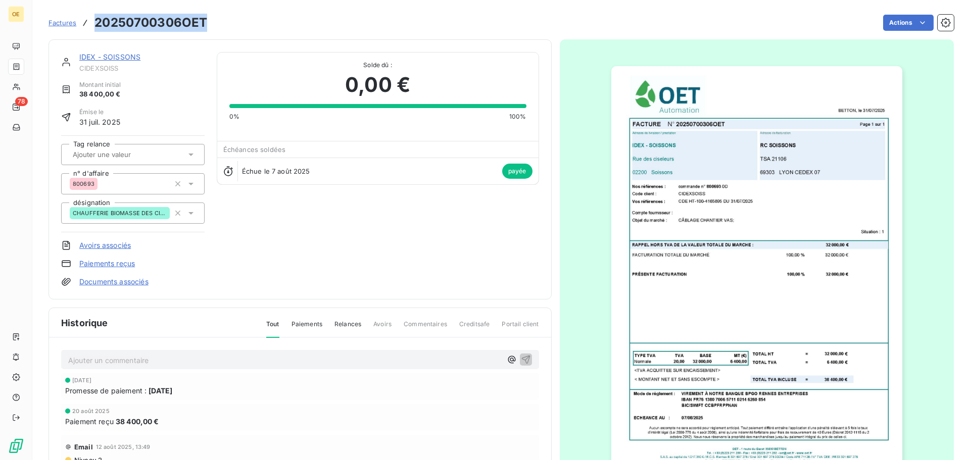
click at [742, 270] on img "button" at bounding box center [756, 271] width 291 height 411
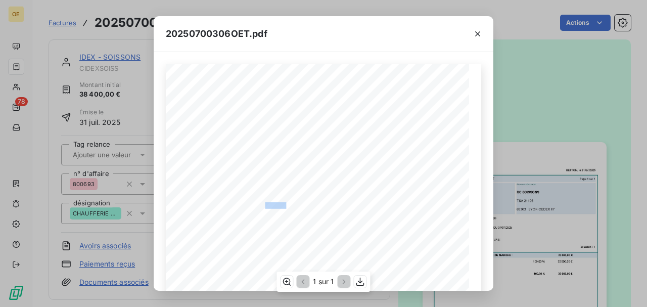
drag, startPoint x: 260, startPoint y: 204, endPoint x: 282, endPoint y: 204, distance: 21.7
click at [282, 204] on span "CDE HT-100-4165895 DU [DATE]" at bounding box center [277, 204] width 70 height 5
click at [277, 203] on span "CDE HT-100-4165895 DU [DATE]" at bounding box center [277, 204] width 70 height 5
drag, startPoint x: 266, startPoint y: 205, endPoint x: 284, endPoint y: 204, distance: 17.7
click at [284, 204] on span "CDE HT-100-4165895 DU [DATE]" at bounding box center [277, 204] width 70 height 5
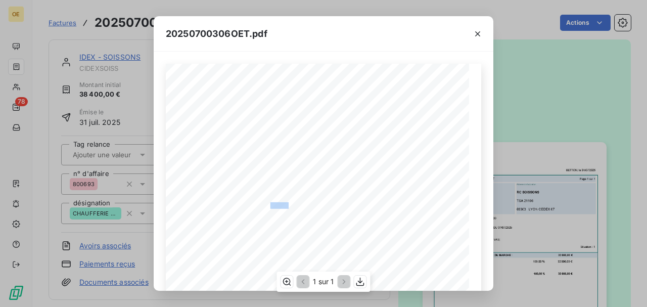
click at [261, 205] on div "BETTON, le [DATE] FACTURE N° 20250700306OET Page 1 sur 1 commande n° 800693 0D …" at bounding box center [323, 278] width 315 height 428
click at [289, 205] on span "CDE HT-100-4165895 DU [DATE]" at bounding box center [277, 204] width 70 height 5
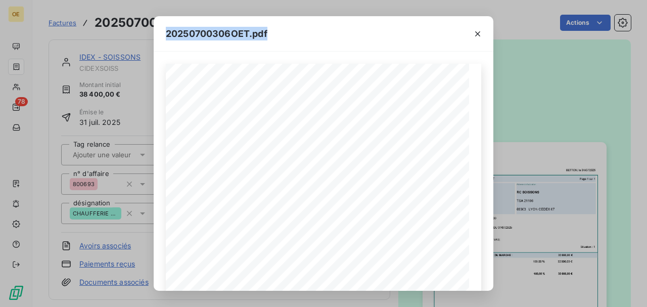
drag, startPoint x: 336, startPoint y: 25, endPoint x: 793, endPoint y: 67, distance: 458.5
click at [647, 67] on html "OE 78 Factures 20250700306OET Actions IDEX - SOISSONS CIDEXSOISS Montant initia…" at bounding box center [323, 153] width 647 height 307
click at [335, 45] on div "20250700306OET.pdf" at bounding box center [323, 33] width 339 height 35
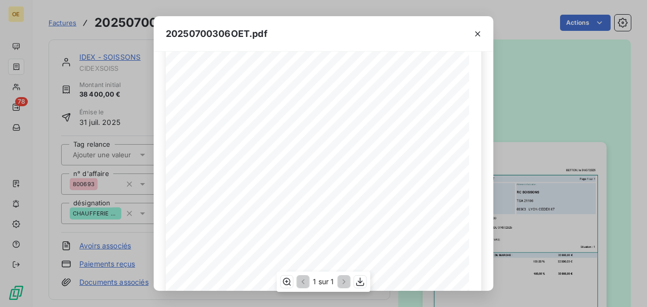
scroll to position [67, 0]
click at [299, 136] on span "CDE HT-100-4165895 DU [DATE]" at bounding box center [277, 136] width 70 height 5
click at [270, 138] on span "CDE HT-100-4165895 DU [DATE]" at bounding box center [277, 136] width 70 height 5
click at [477, 31] on icon "button" at bounding box center [477, 34] width 10 height 10
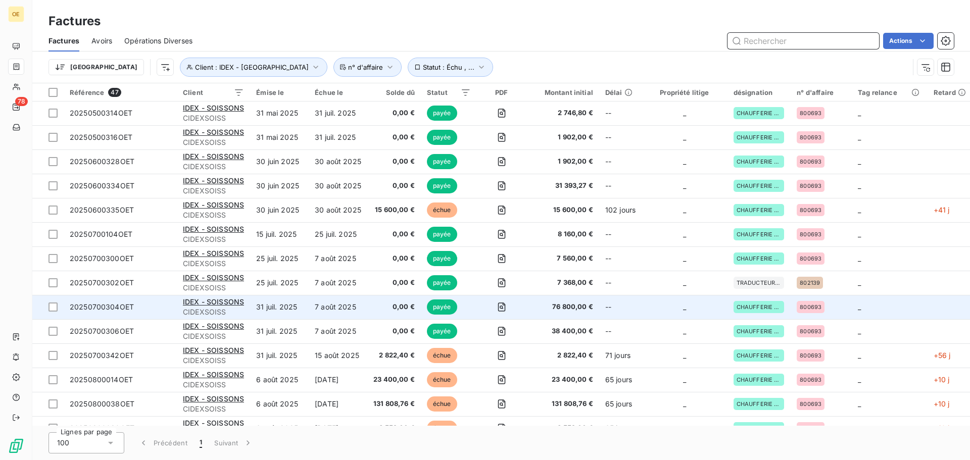
scroll to position [303, 0]
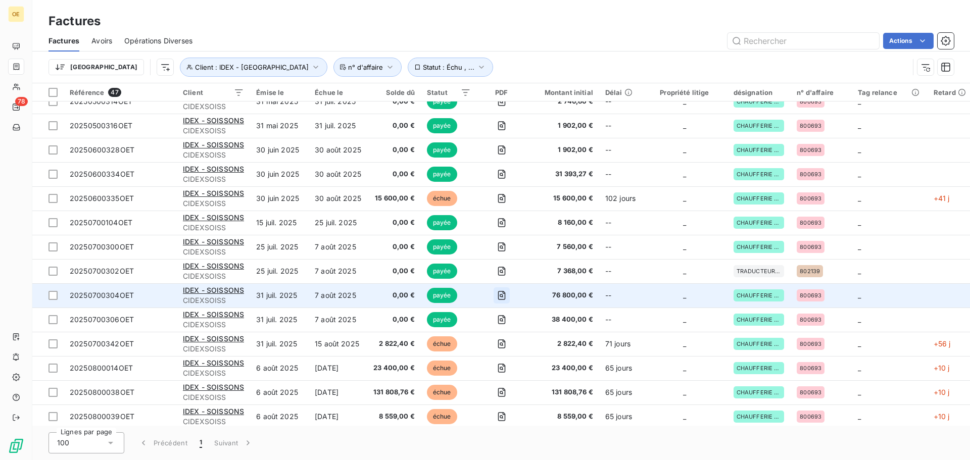
click at [503, 297] on icon "button" at bounding box center [502, 296] width 4 height 4
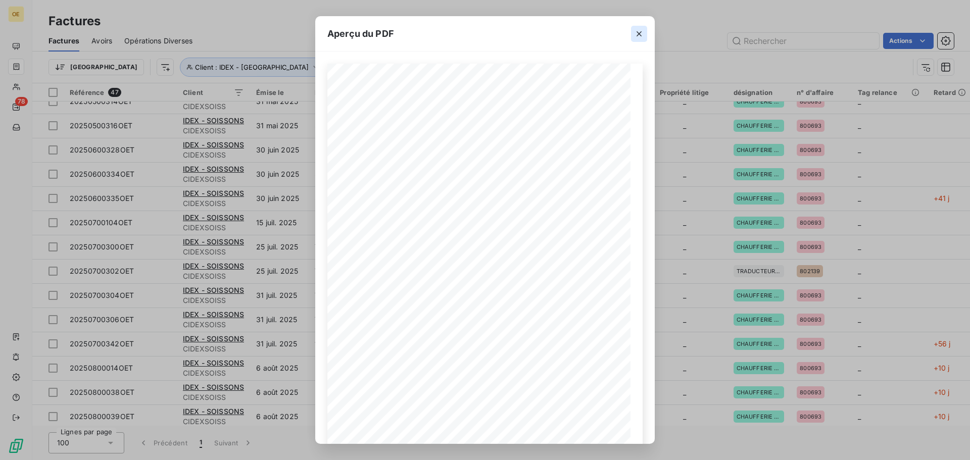
click at [638, 33] on icon "button" at bounding box center [639, 34] width 10 height 10
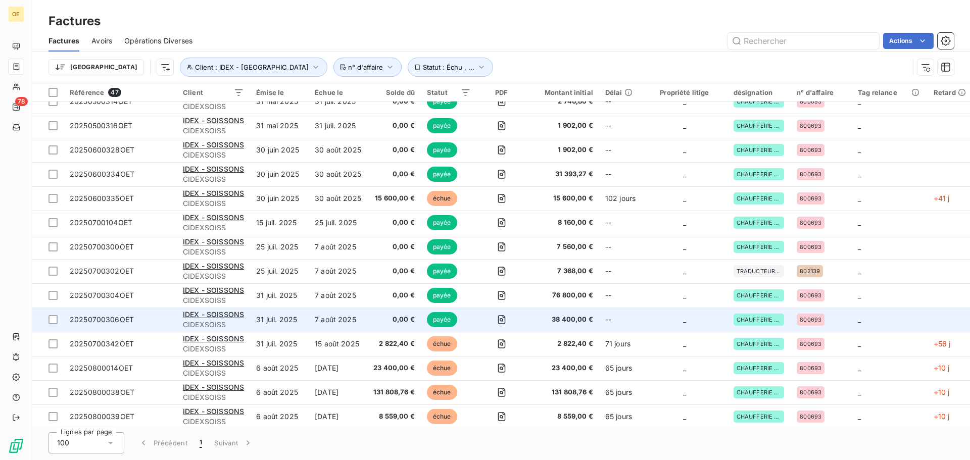
click at [556, 319] on span "38 400,00 €" at bounding box center [562, 320] width 61 height 10
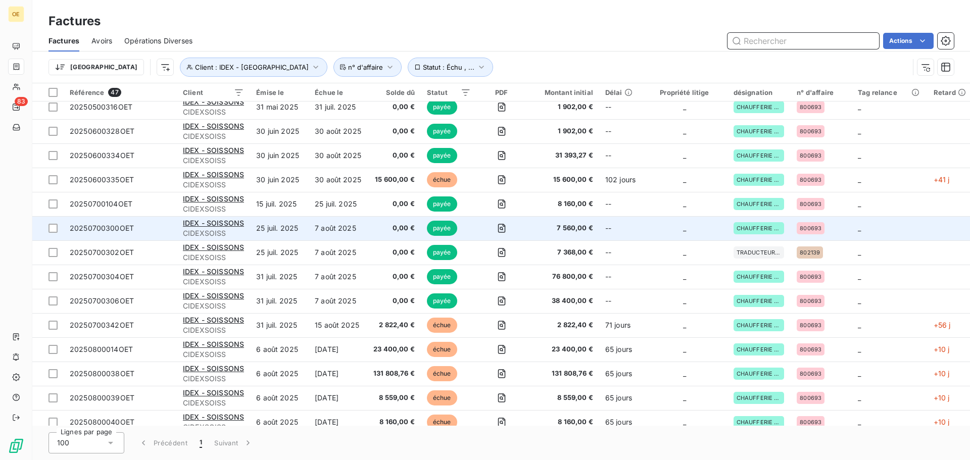
scroll to position [354, 0]
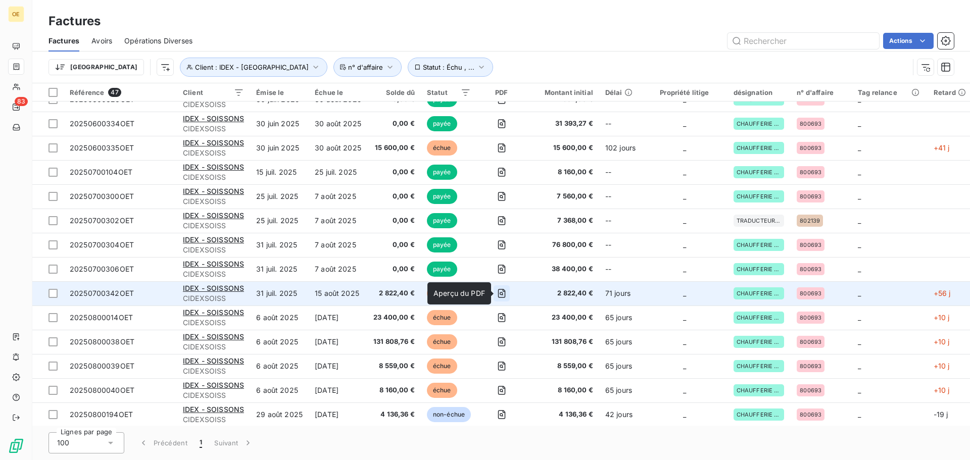
click at [503, 291] on icon "button" at bounding box center [502, 293] width 10 height 10
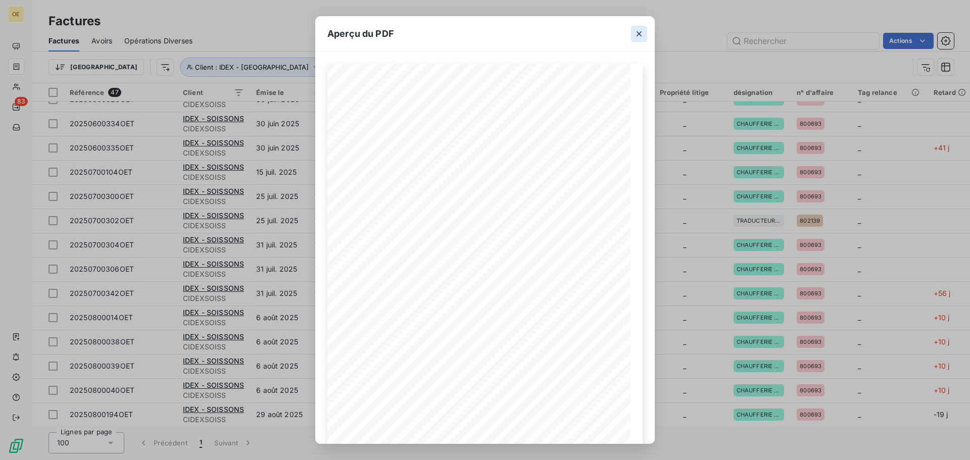
click at [640, 35] on icon "button" at bounding box center [639, 34] width 10 height 10
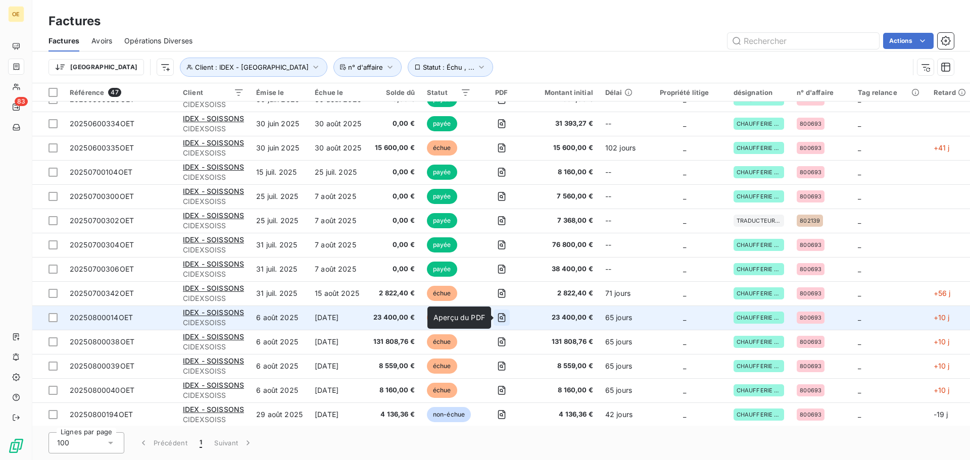
click at [504, 318] on icon "button" at bounding box center [502, 318] width 10 height 10
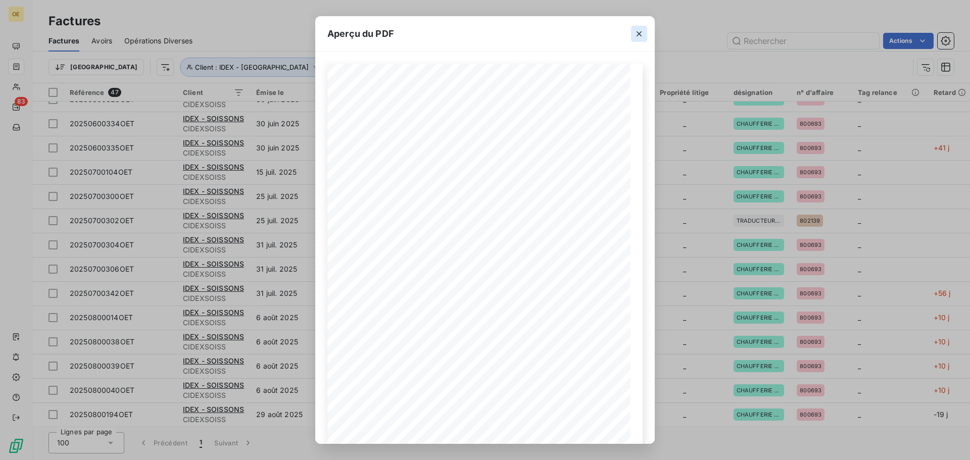
click at [641, 32] on icon "button" at bounding box center [639, 33] width 5 height 5
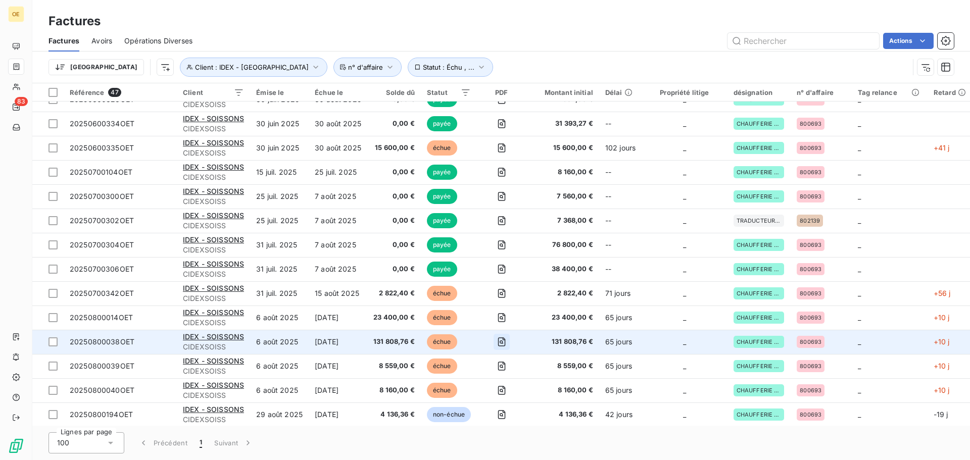
click at [503, 344] on icon "button" at bounding box center [502, 342] width 4 height 4
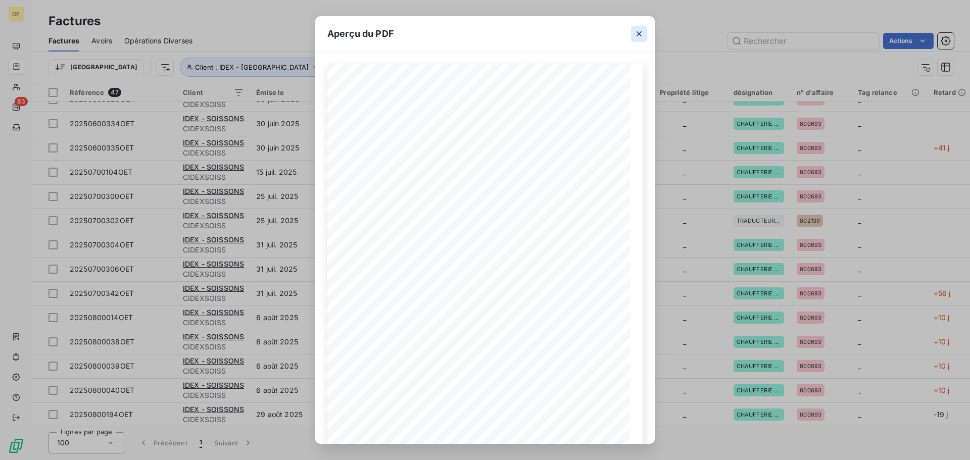
click at [639, 32] on icon "button" at bounding box center [639, 34] width 10 height 10
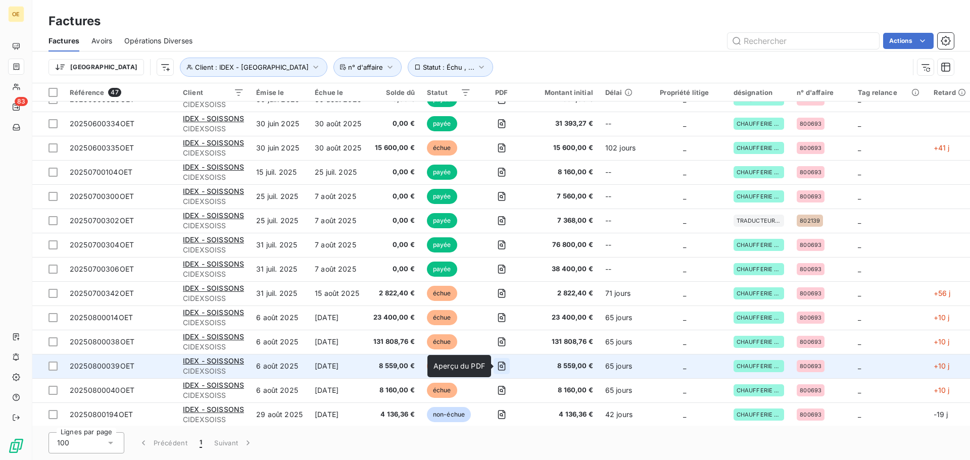
click at [503, 365] on icon "button" at bounding box center [502, 367] width 4 height 4
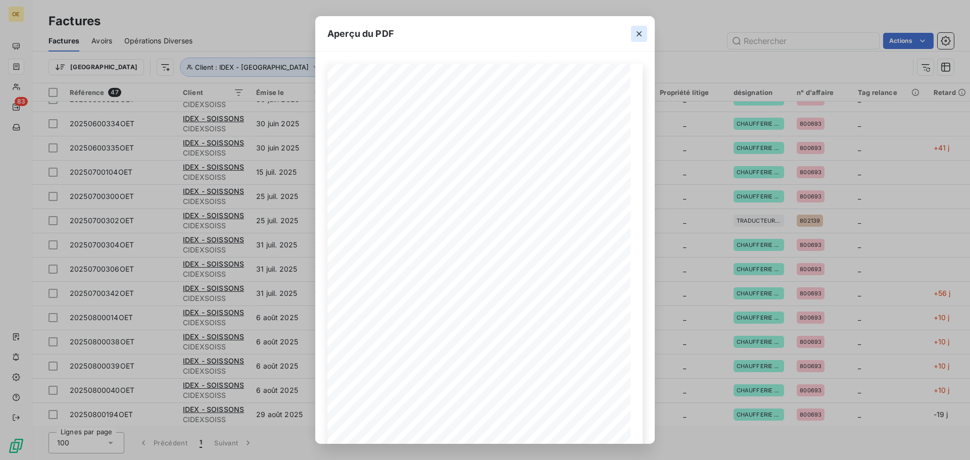
click at [639, 33] on icon "button" at bounding box center [639, 33] width 5 height 5
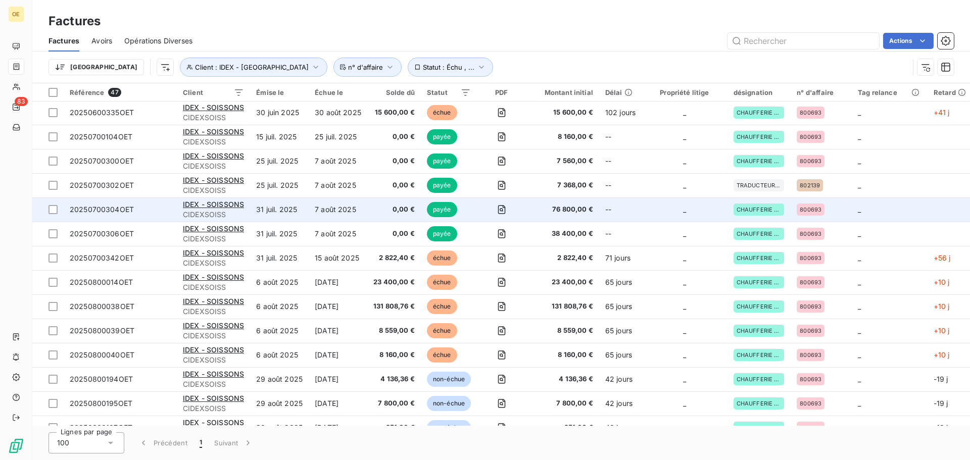
scroll to position [404, 0]
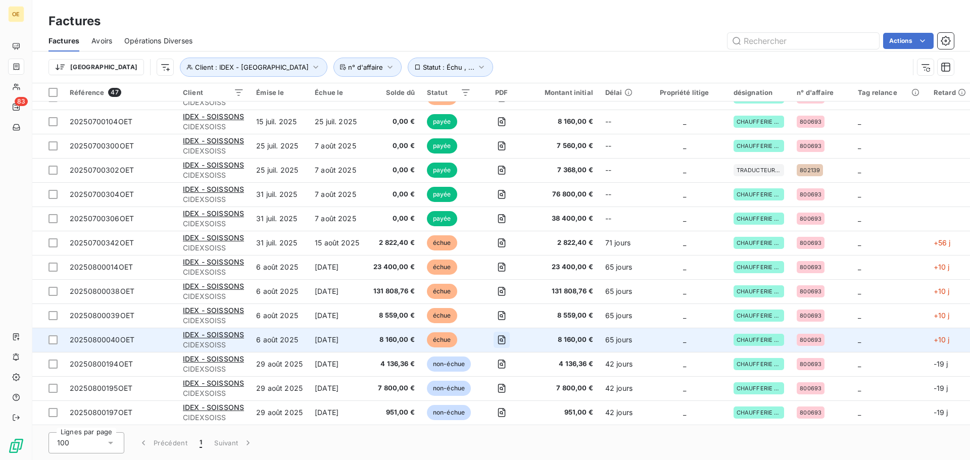
click at [504, 339] on icon "button" at bounding box center [502, 340] width 10 height 10
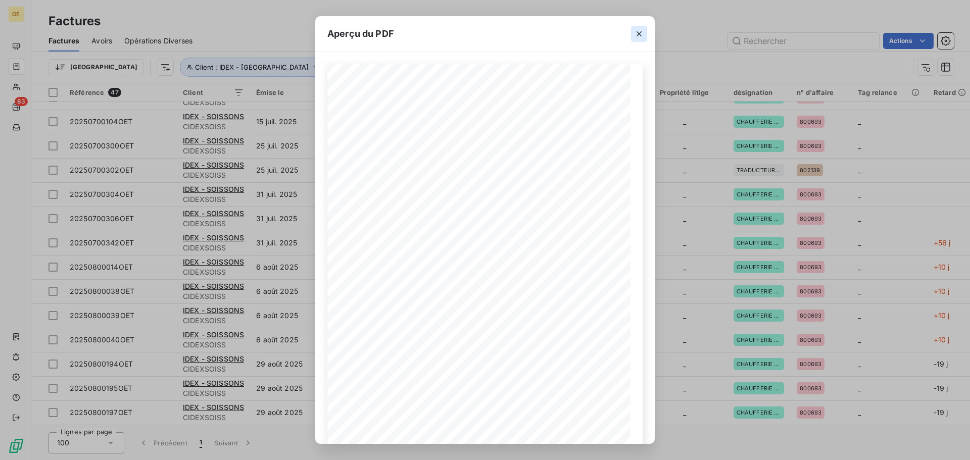
click at [638, 32] on icon "button" at bounding box center [639, 33] width 5 height 5
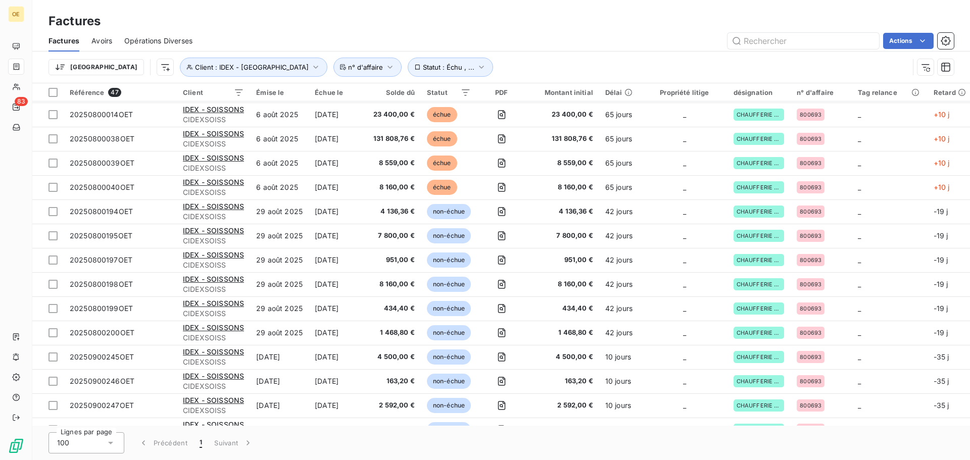
scroll to position [556, 0]
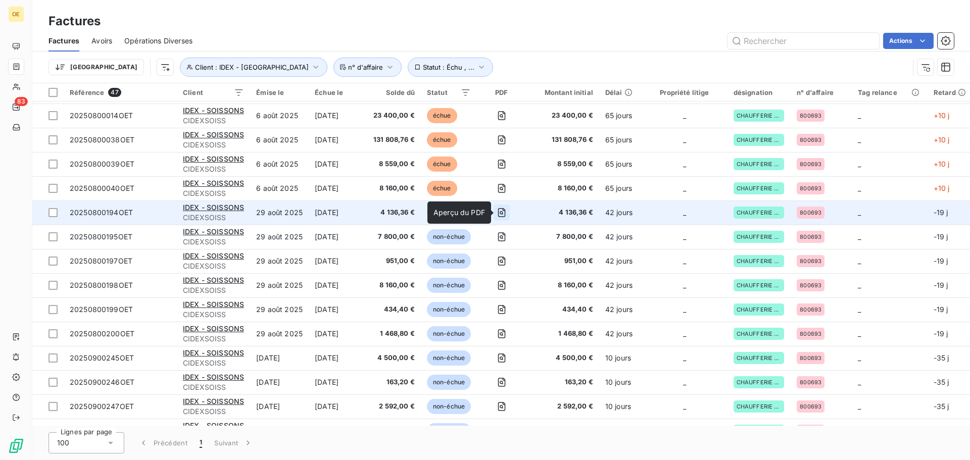
click at [503, 212] on icon "button" at bounding box center [502, 213] width 4 height 4
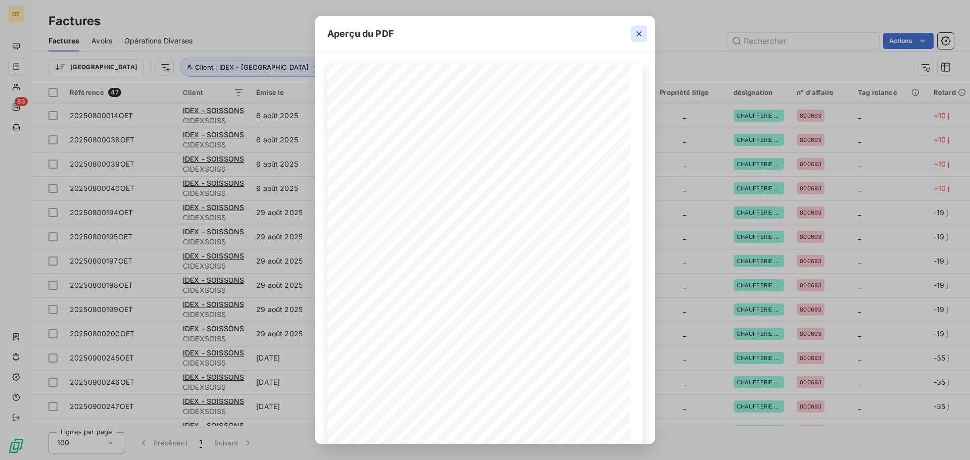
click at [638, 30] on icon "button" at bounding box center [639, 34] width 10 height 10
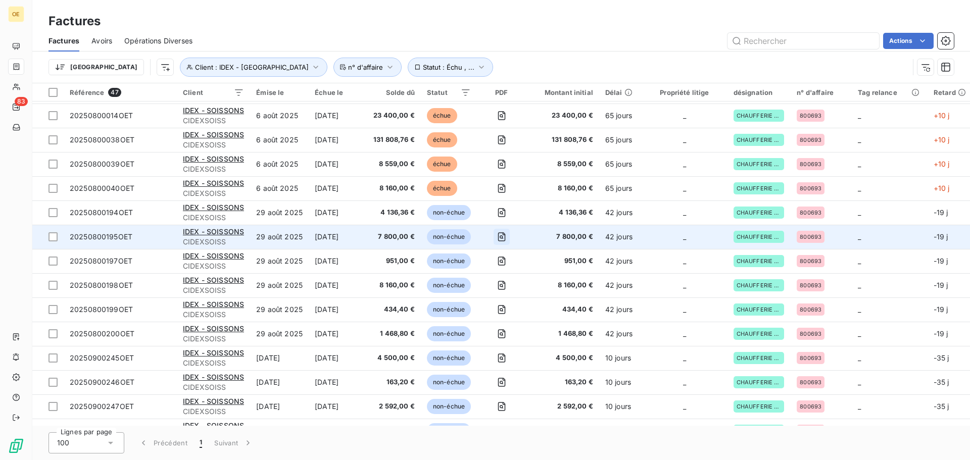
click at [505, 238] on icon "button" at bounding box center [502, 237] width 10 height 10
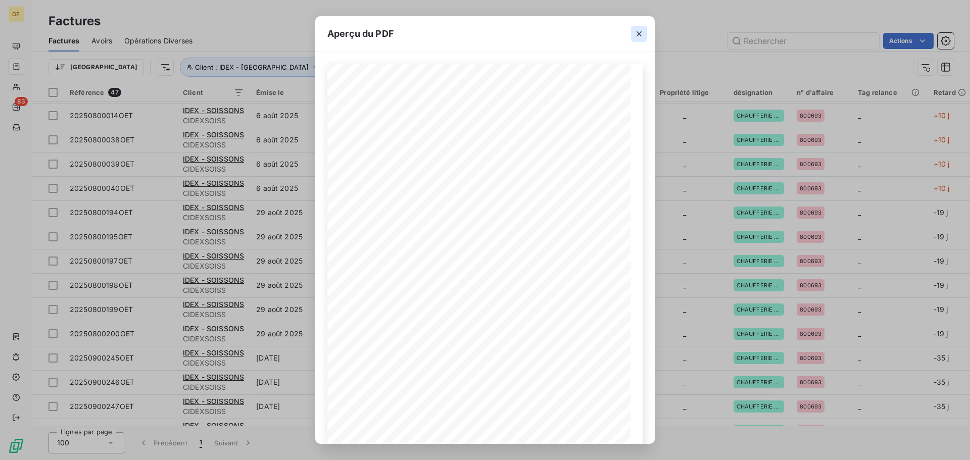
click at [641, 35] on icon "button" at bounding box center [639, 33] width 5 height 5
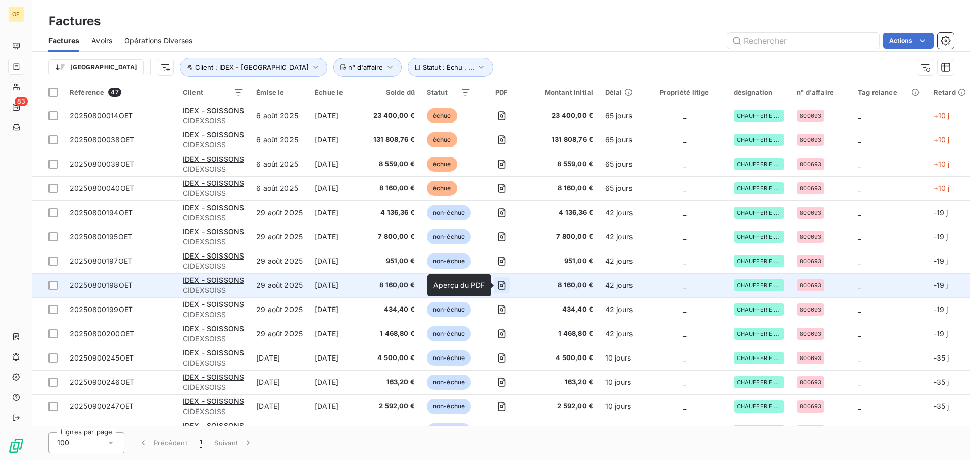
click at [504, 285] on icon "button" at bounding box center [502, 285] width 10 height 10
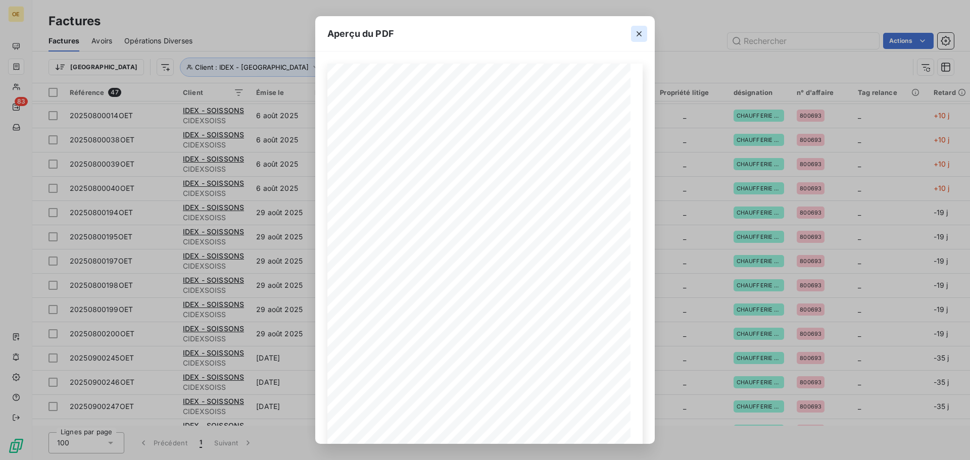
click at [642, 31] on icon "button" at bounding box center [639, 34] width 10 height 10
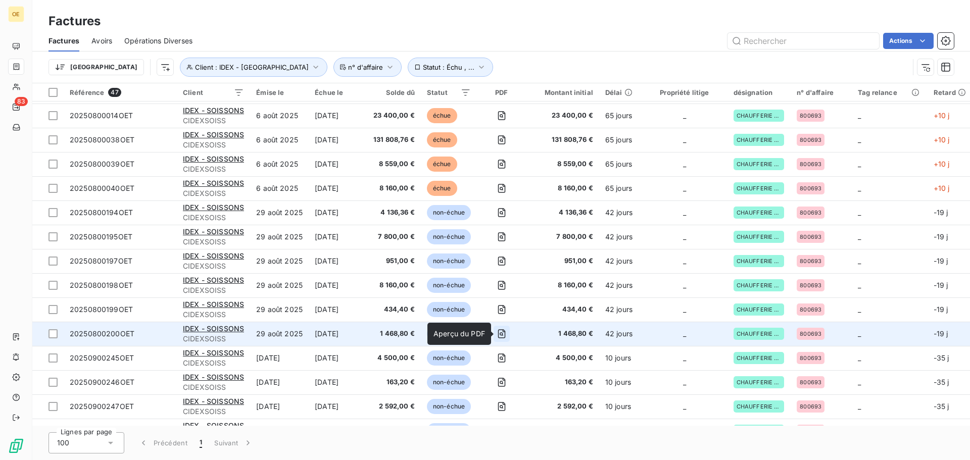
click at [504, 333] on icon "button" at bounding box center [502, 334] width 10 height 10
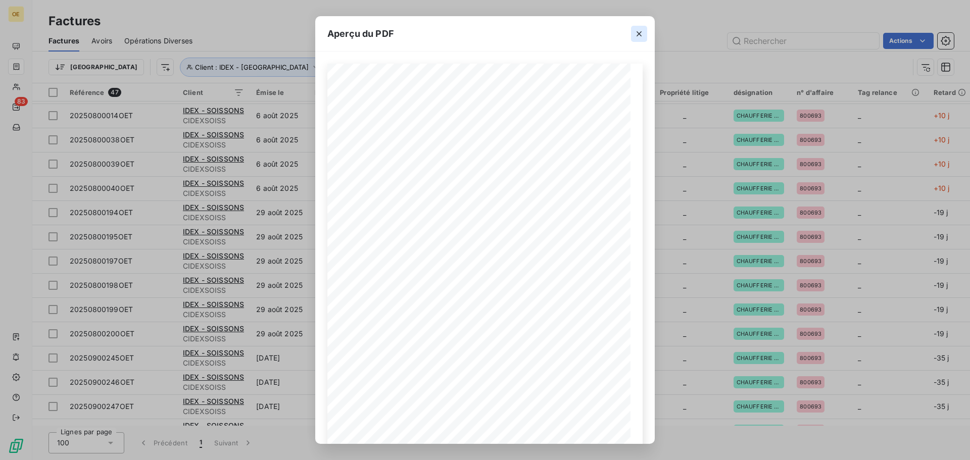
click at [640, 33] on icon "button" at bounding box center [639, 33] width 5 height 5
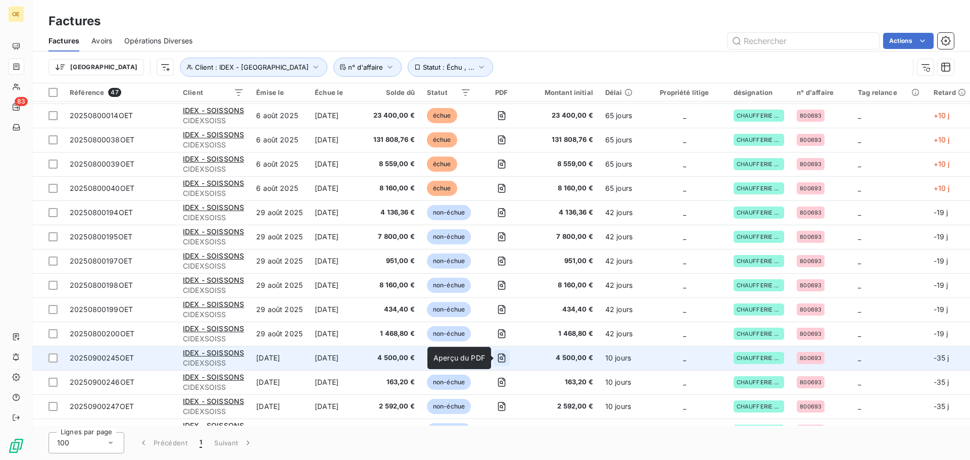
click at [503, 360] on icon "button" at bounding box center [502, 359] width 4 height 4
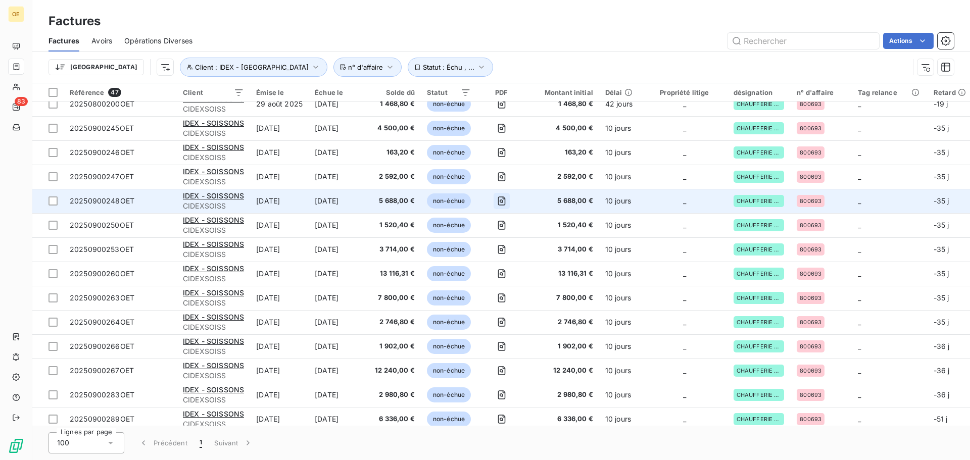
scroll to position [808, 0]
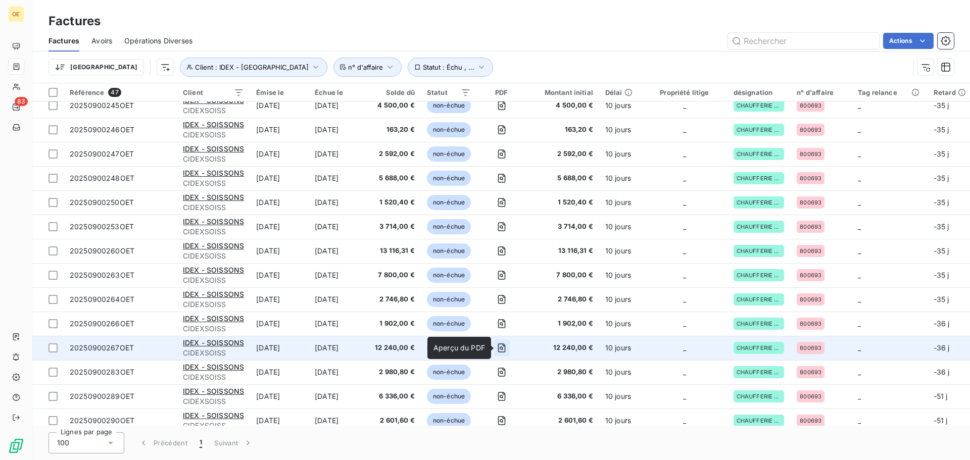
click at [502, 348] on icon "button" at bounding box center [502, 348] width 10 height 10
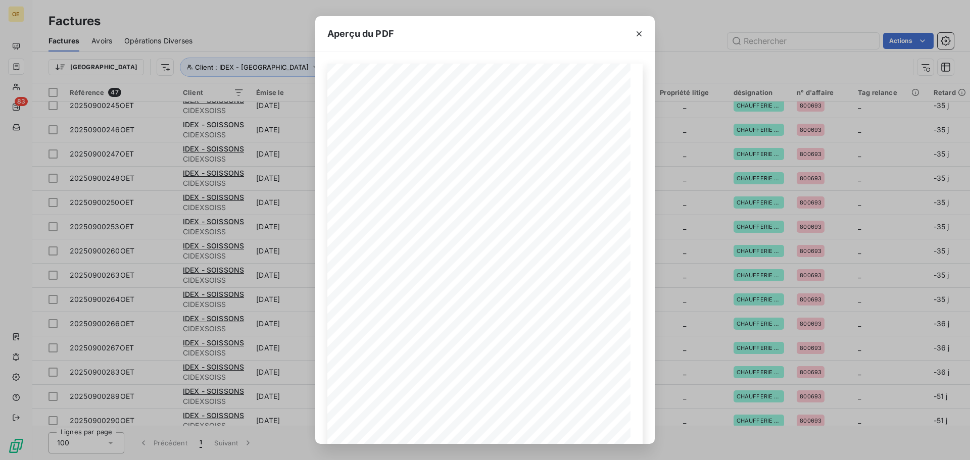
click at [639, 34] on icon "button" at bounding box center [639, 33] width 5 height 5
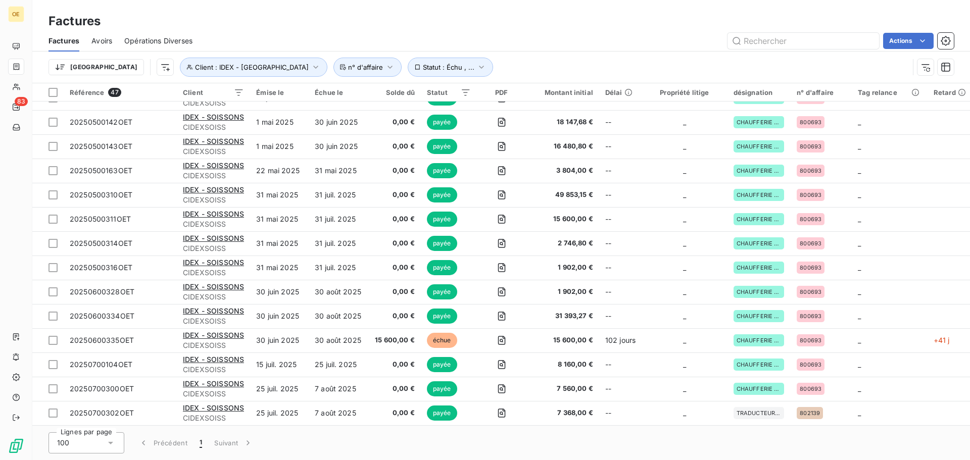
scroll to position [416, 0]
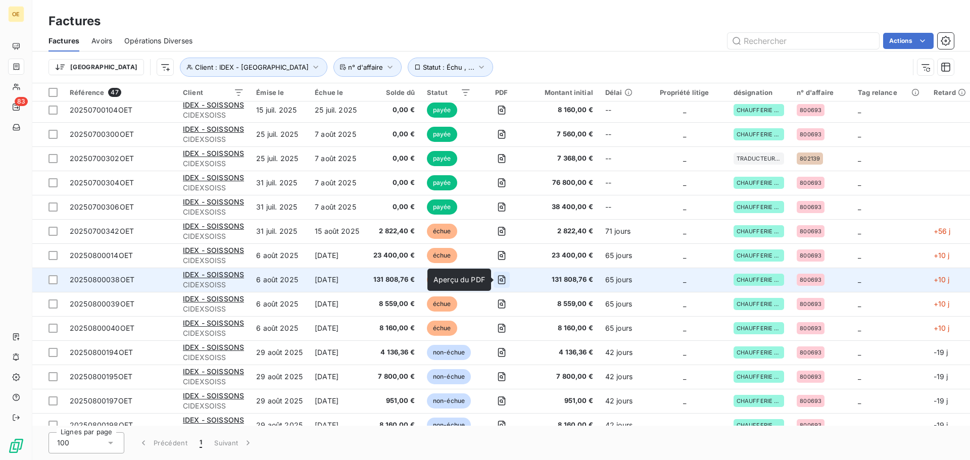
click at [503, 279] on icon "button" at bounding box center [502, 280] width 4 height 4
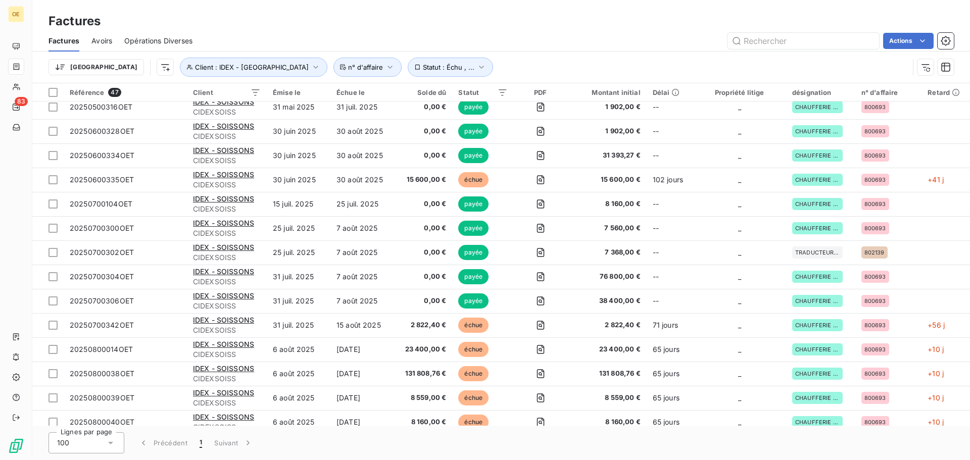
scroll to position [315, 0]
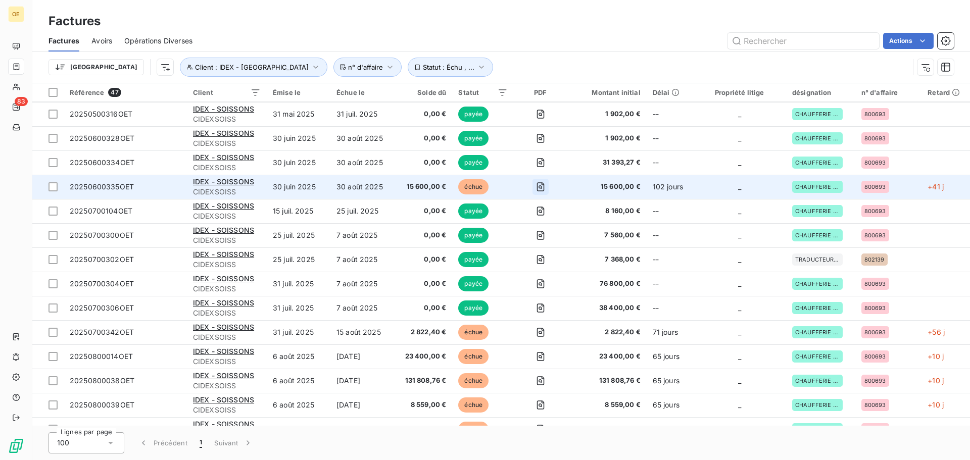
click at [541, 189] on icon "button" at bounding box center [540, 187] width 10 height 10
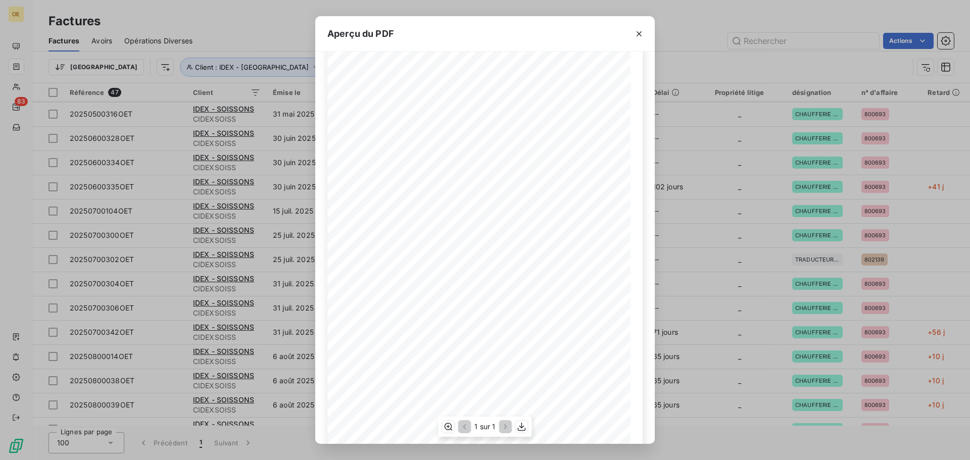
scroll to position [0, 0]
click at [644, 33] on icon "button" at bounding box center [639, 34] width 10 height 10
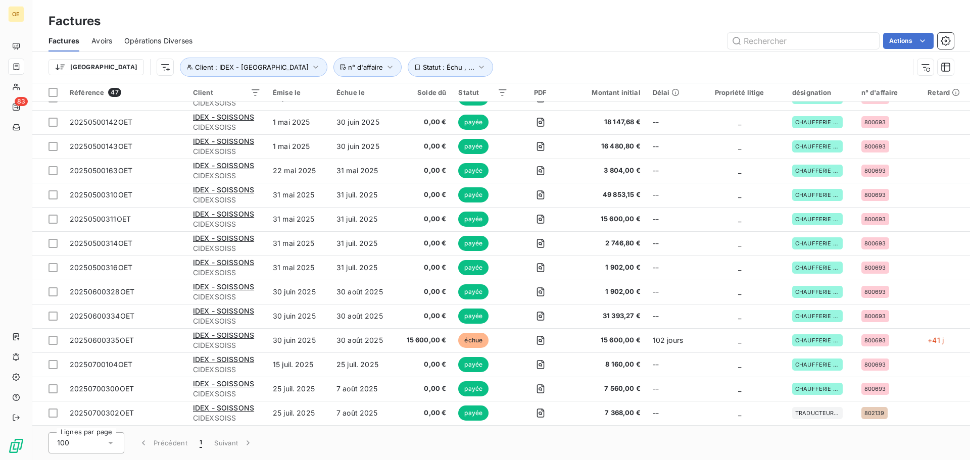
scroll to position [404, 0]
